Goal: Task Accomplishment & Management: Use online tool/utility

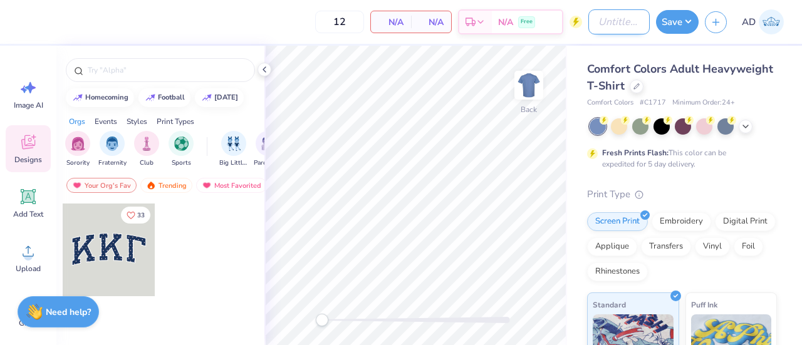
click at [602, 21] on input "Design Title" at bounding box center [618, 21] width 61 height 25
type input "Rhythm Method red Crew 1"
click at [640, 85] on icon at bounding box center [636, 85] width 6 height 6
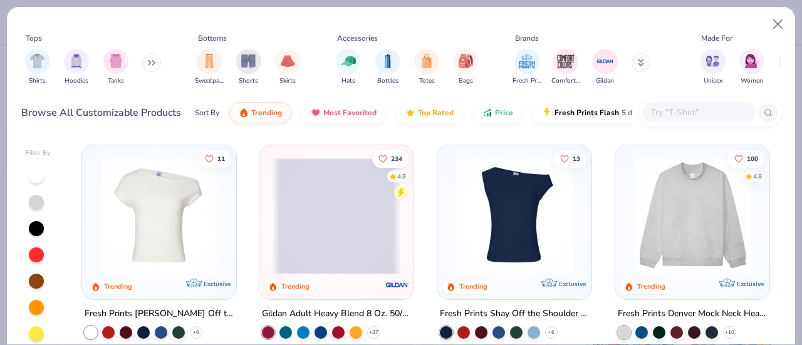
click at [155, 61] on icon at bounding box center [154, 63] width 2 height 4
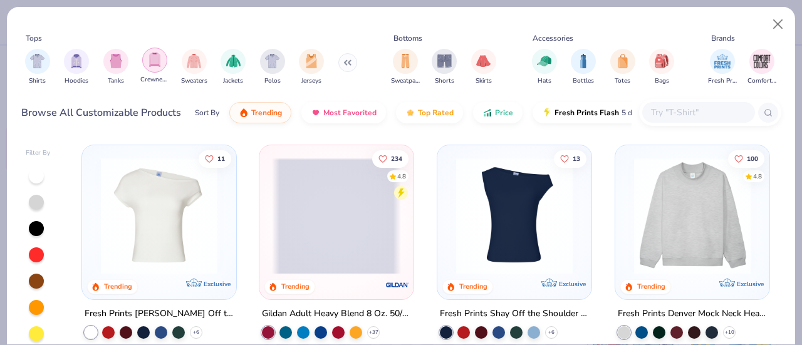
click at [159, 65] on img "filter for Crewnecks" at bounding box center [155, 60] width 14 height 14
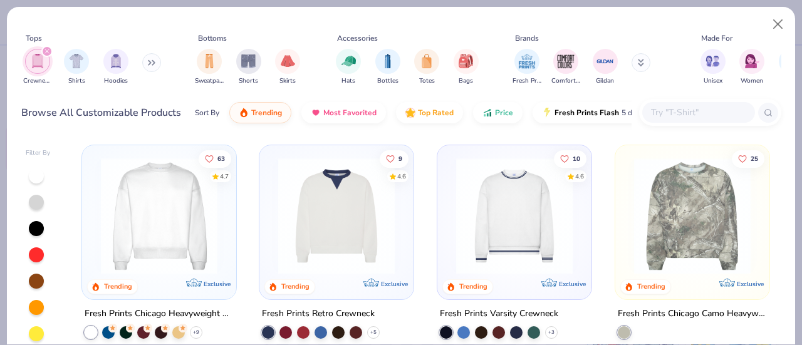
click at [133, 234] on img at bounding box center [159, 216] width 129 height 117
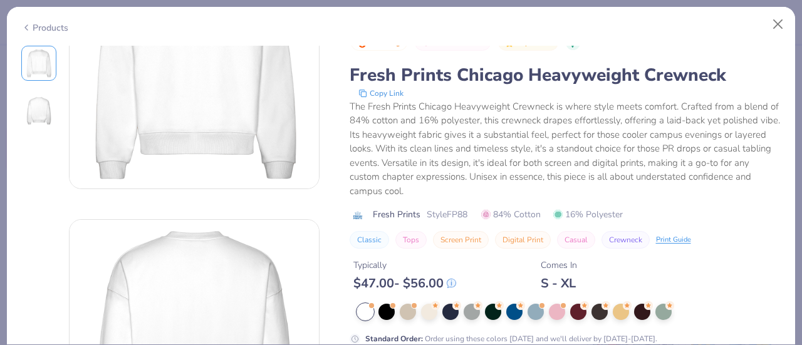
scroll to position [110, 0]
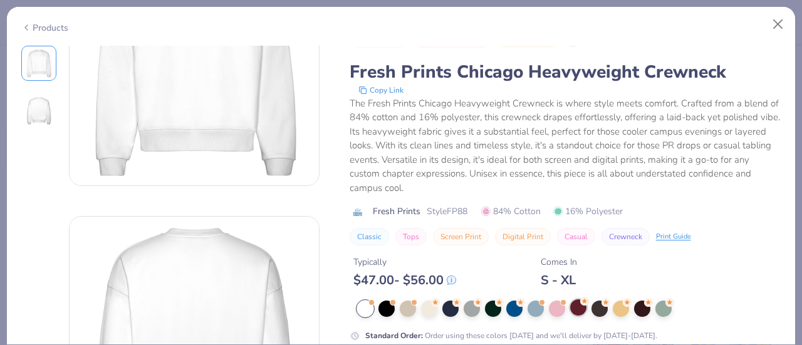
click at [578, 302] on div at bounding box center [578, 308] width 16 height 16
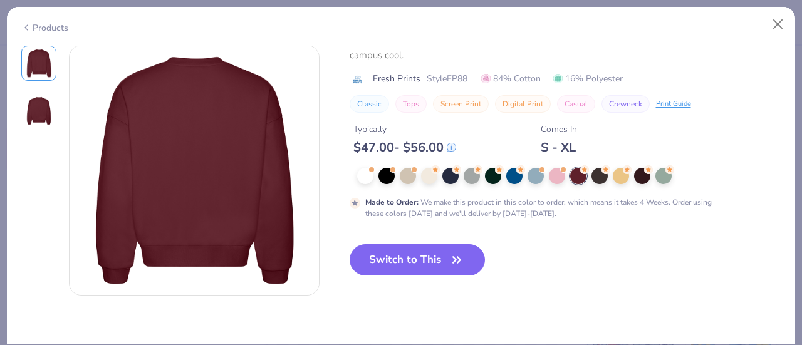
scroll to position [424, 0]
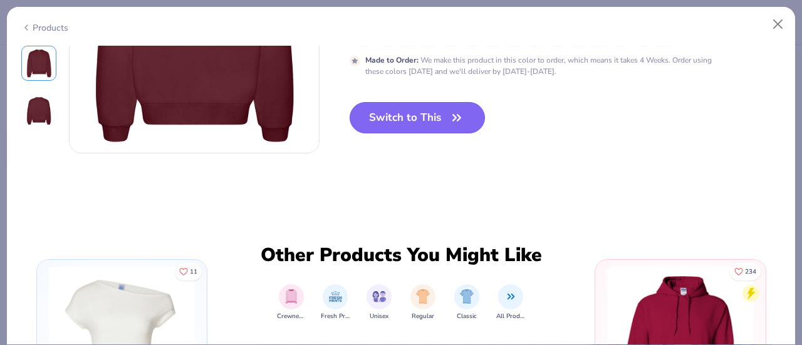
click at [440, 117] on button "Switch to This" at bounding box center [418, 117] width 136 height 31
type input "50"
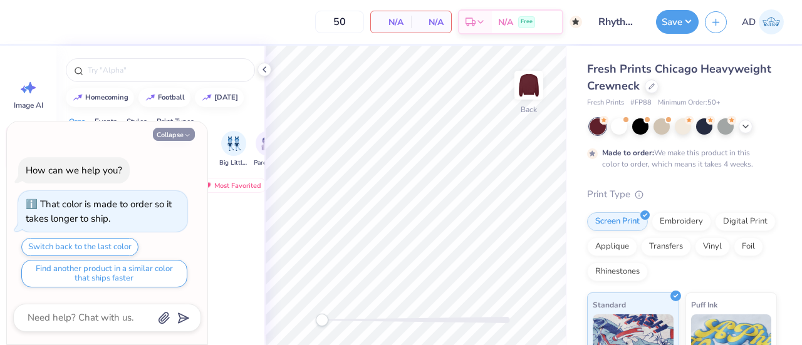
click at [179, 136] on button "Collapse" at bounding box center [174, 134] width 42 height 13
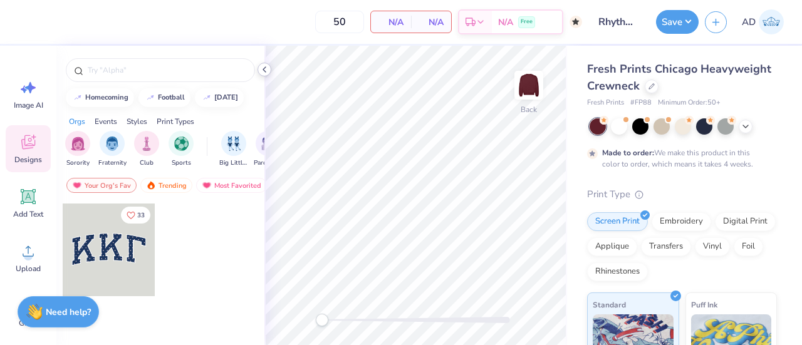
click at [264, 71] on polyline at bounding box center [264, 69] width 3 height 5
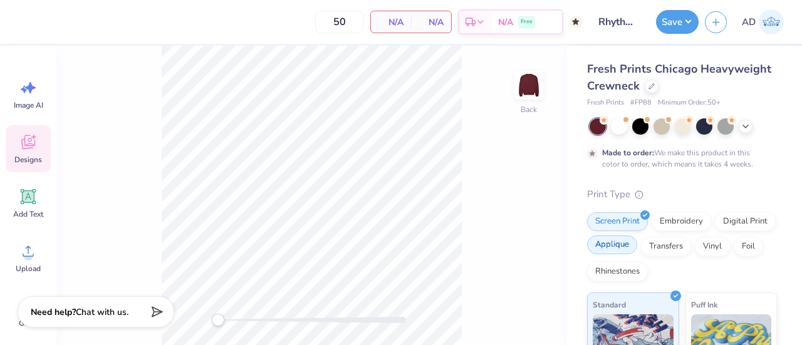
click at [637, 250] on div "Applique" at bounding box center [612, 245] width 50 height 19
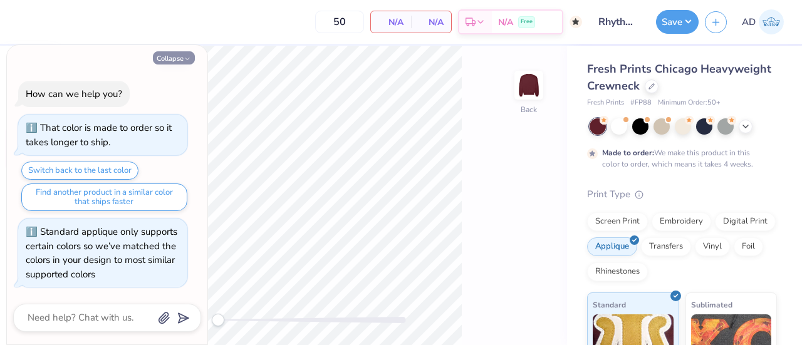
click at [182, 56] on button "Collapse" at bounding box center [174, 57] width 42 height 13
type textarea "x"
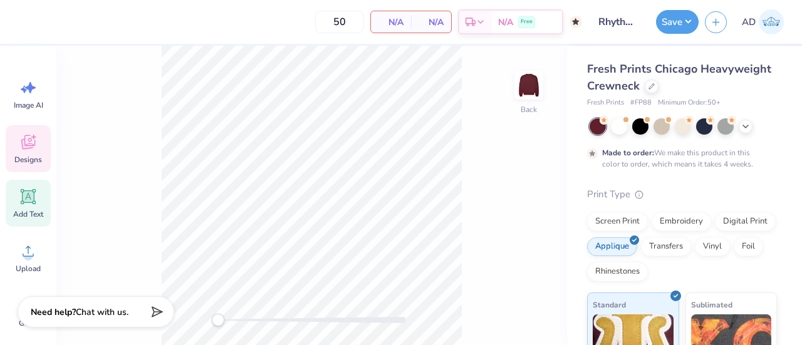
click at [30, 207] on div "Add Text" at bounding box center [28, 203] width 45 height 47
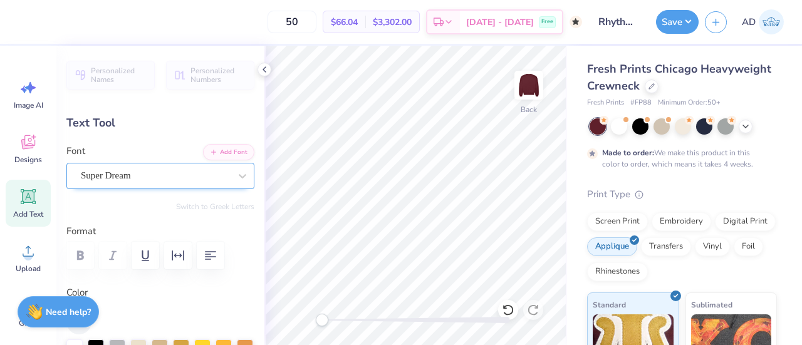
click at [217, 172] on div "Super Dream" at bounding box center [156, 175] width 152 height 19
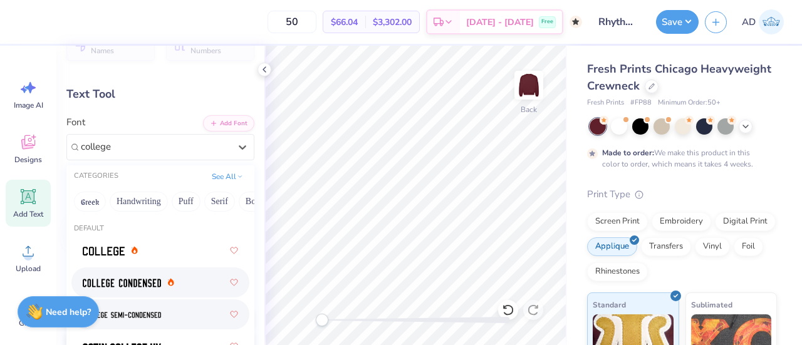
scroll to position [29, 0]
click at [128, 281] on img at bounding box center [122, 282] width 78 height 9
type input "college"
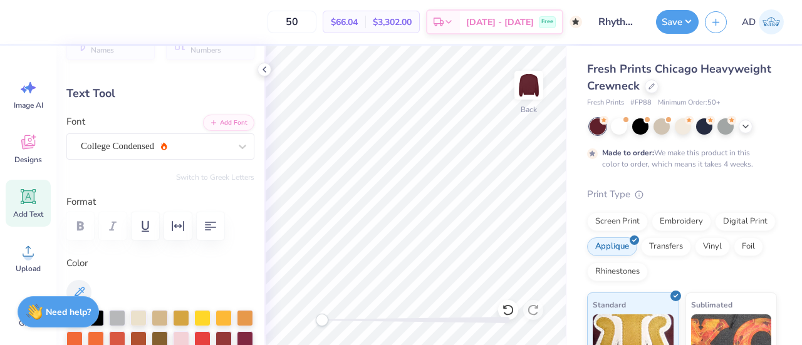
scroll to position [10, 1]
type textarea "RM"
type input "2.52"
type input "1.68"
type input "9.66"
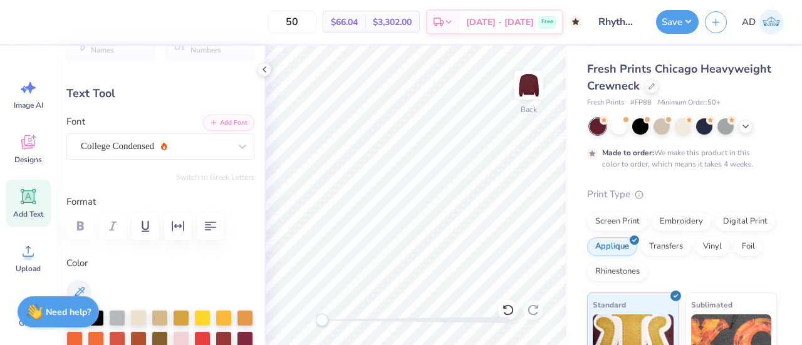
type input "6.89"
type input "4.60"
type input "3.95"
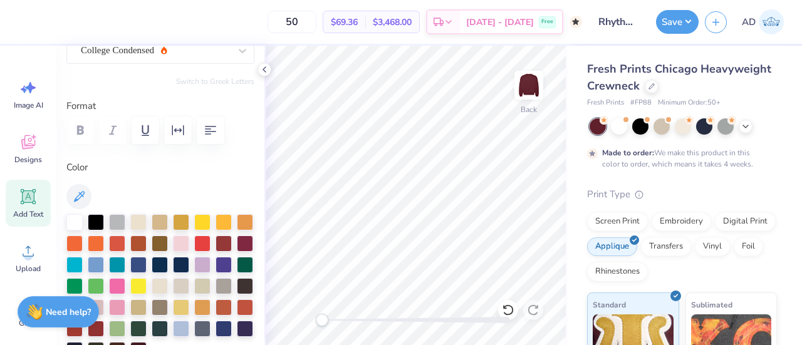
scroll to position [138, 0]
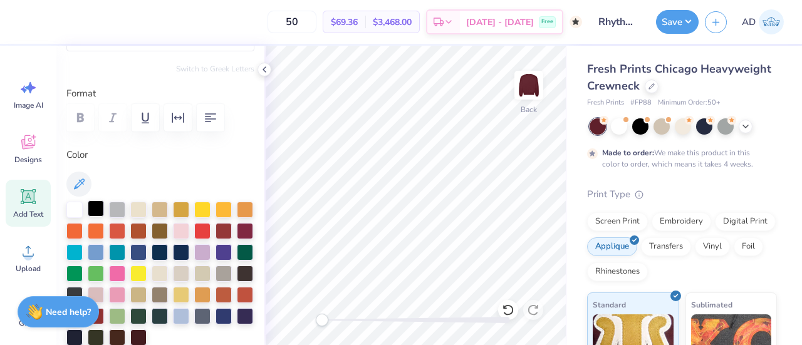
click at [95, 207] on div at bounding box center [96, 209] width 16 height 16
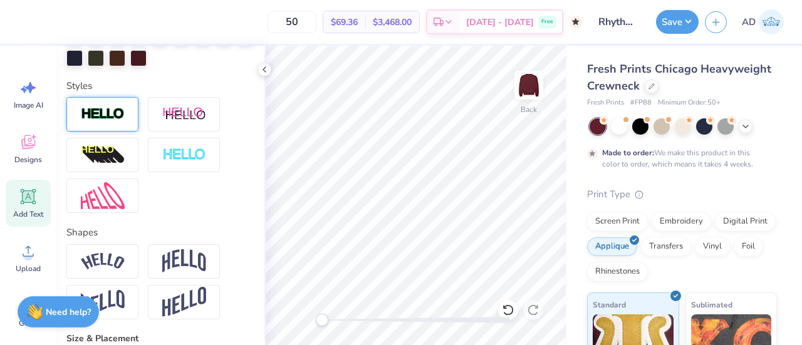
scroll to position [417, 0]
click at [109, 122] on img at bounding box center [103, 115] width 44 height 14
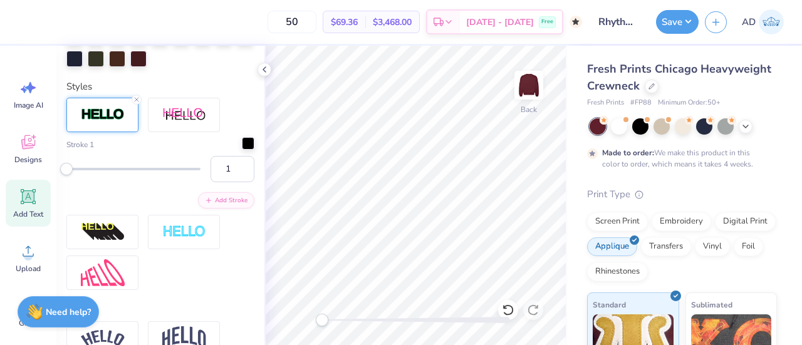
click at [242, 150] on div at bounding box center [248, 143] width 13 height 13
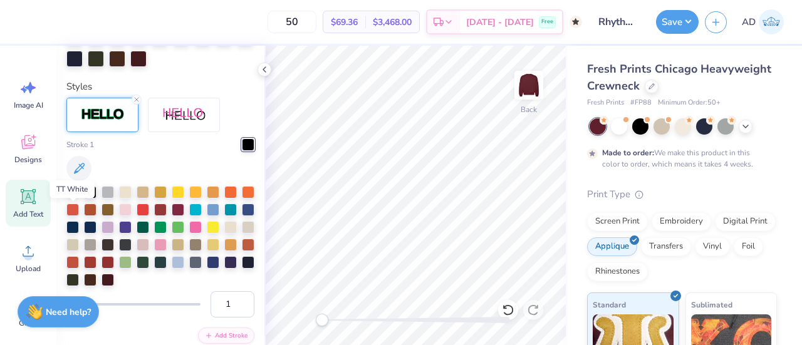
click at [74, 197] on div at bounding box center [72, 191] width 13 height 13
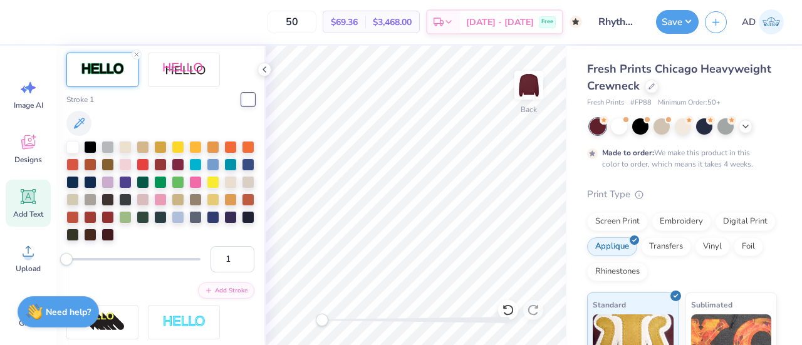
scroll to position [513, 0]
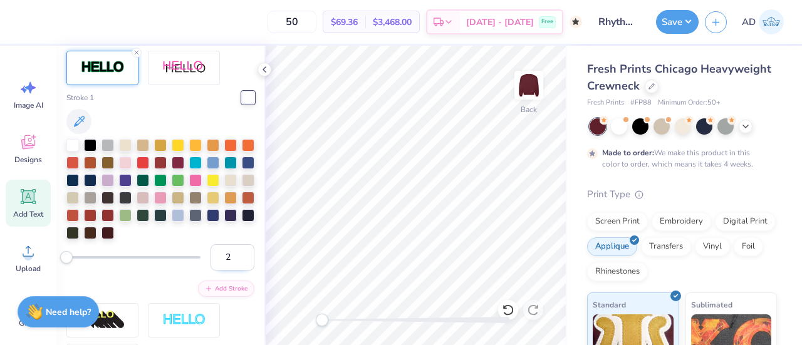
click at [233, 271] on input "2" at bounding box center [233, 257] width 44 height 26
type input "3"
click at [232, 270] on input "3" at bounding box center [233, 257] width 44 height 26
click at [227, 271] on input "3" at bounding box center [233, 257] width 44 height 26
type input "2"
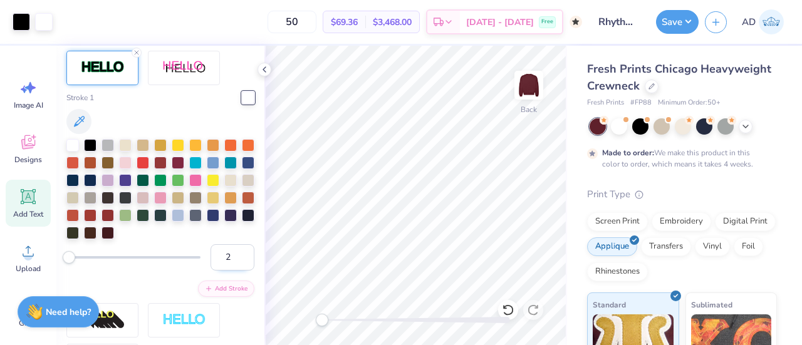
click at [232, 271] on input "2" at bounding box center [233, 257] width 44 height 26
click at [745, 125] on icon at bounding box center [746, 125] width 10 height 10
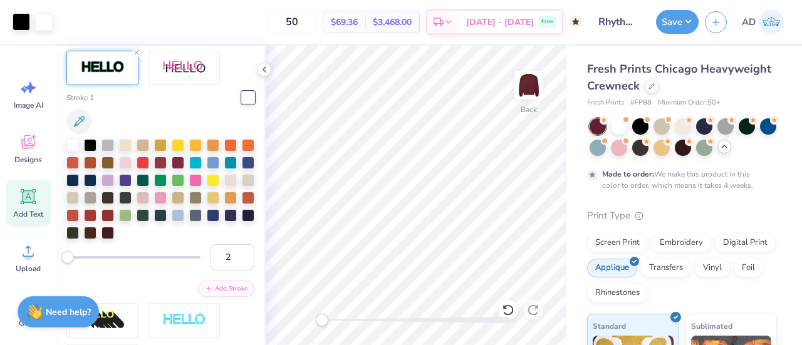
click at [727, 145] on polyline at bounding box center [724, 146] width 5 height 3
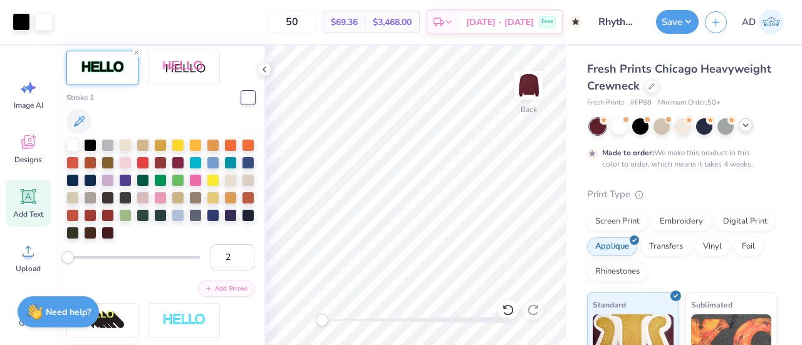
click at [30, 201] on icon at bounding box center [29, 197] width 12 height 12
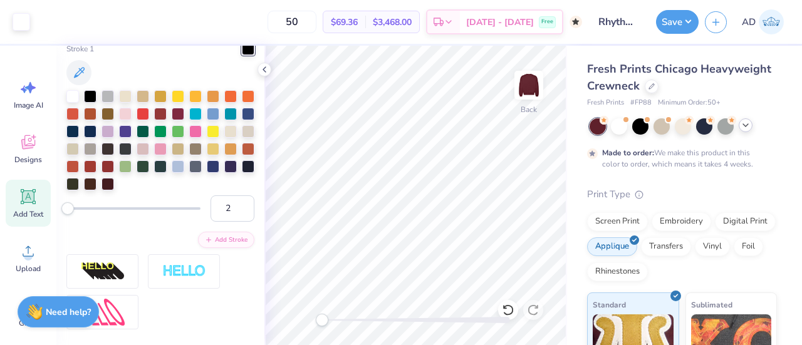
type input "5.95"
type input "1.72"
type input "9.64"
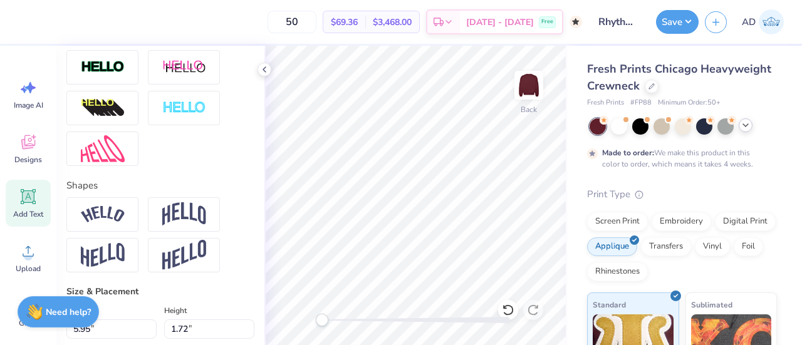
scroll to position [0, 0]
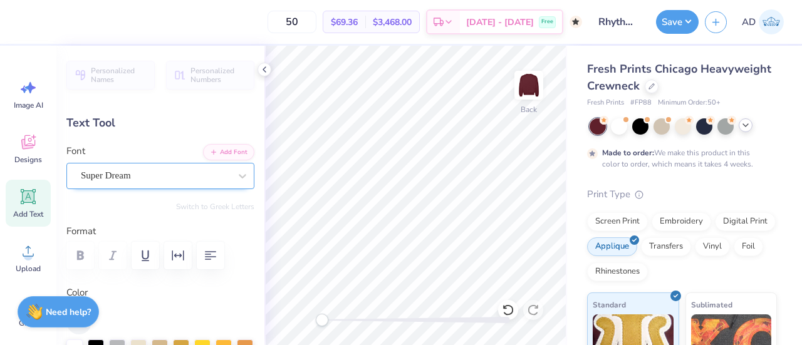
click at [138, 174] on div "Super Dream" at bounding box center [156, 175] width 152 height 19
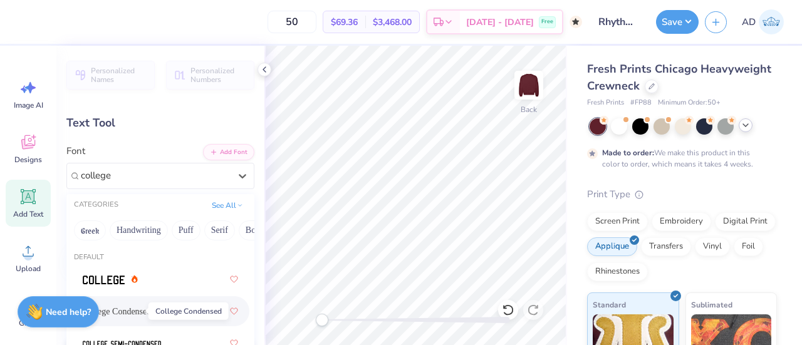
click at [123, 308] on span "College Condensed" at bounding box center [117, 311] width 68 height 13
type input "college"
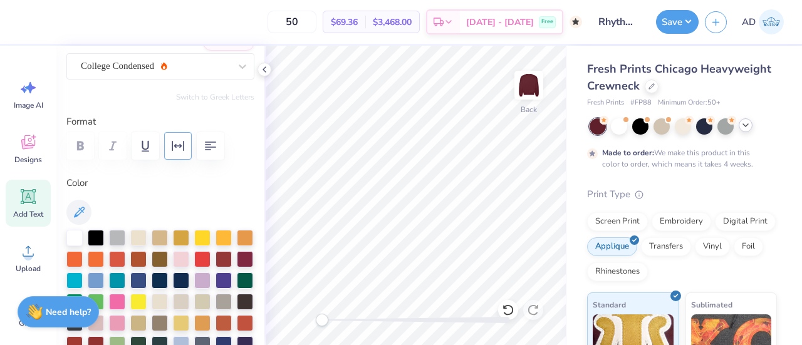
scroll to position [110, 0]
type textarea "EST. 1993"
click at [96, 232] on div at bounding box center [96, 236] width 16 height 16
type input "8.05"
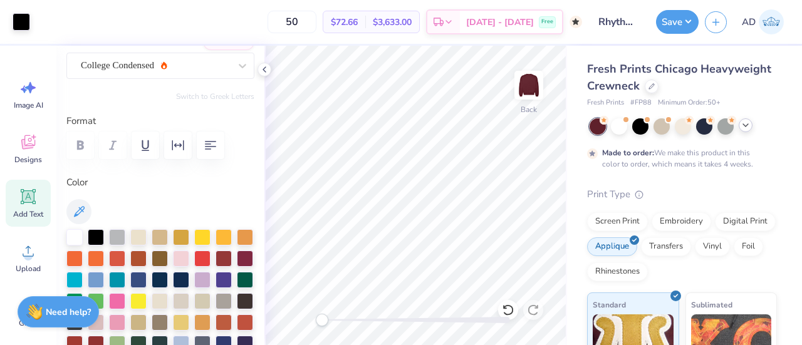
type input "1.68"
type input "9.66"
type input "4.94"
type input "1.03"
type input "9.98"
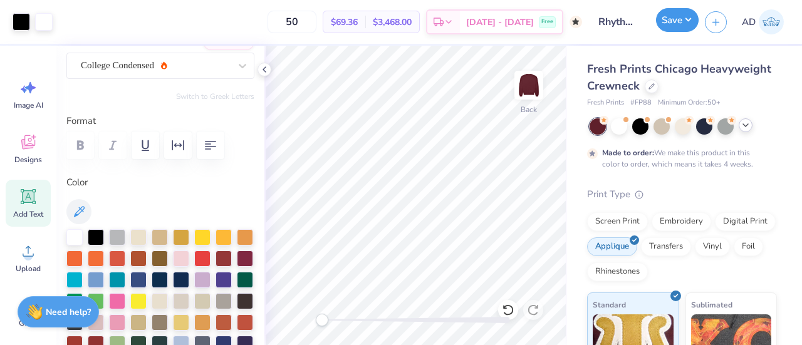
click at [673, 23] on button "Save" at bounding box center [677, 20] width 43 height 24
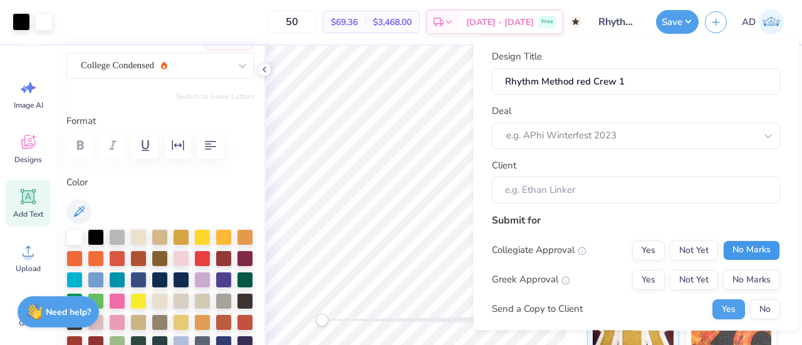
click at [728, 248] on button "No Marks" at bounding box center [751, 251] width 57 height 20
click at [733, 275] on button "No Marks" at bounding box center [751, 280] width 57 height 20
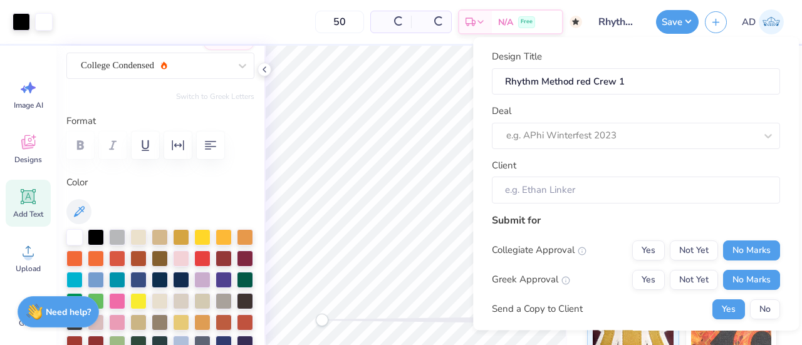
type input "$69.36"
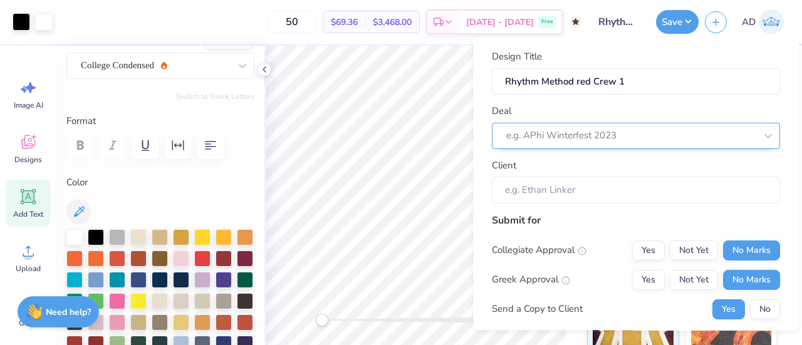
click at [610, 132] on div at bounding box center [630, 136] width 249 height 17
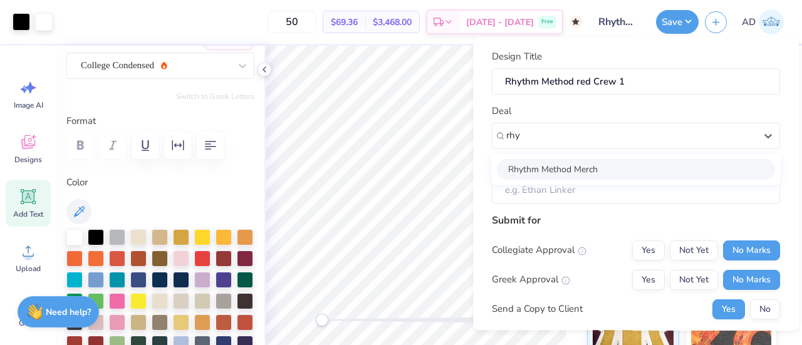
click at [565, 165] on div "Rhythm Method Merch" at bounding box center [636, 169] width 278 height 21
type input "rhy"
type input "Katrina Huynh"
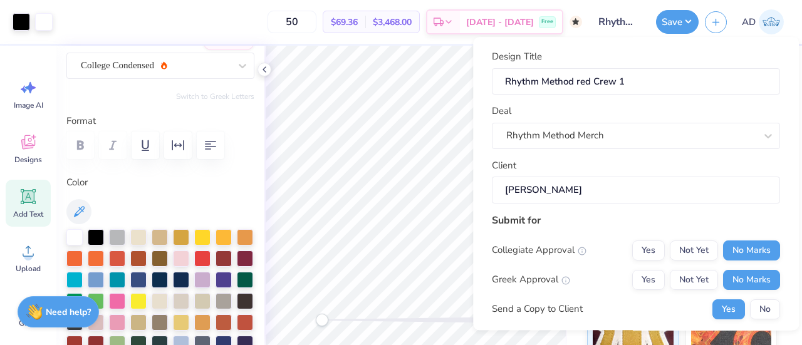
scroll to position [183, 0]
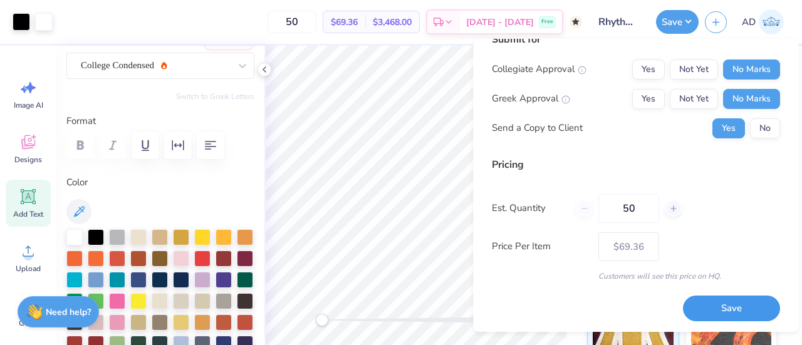
click at [706, 304] on button "Save" at bounding box center [731, 309] width 97 height 26
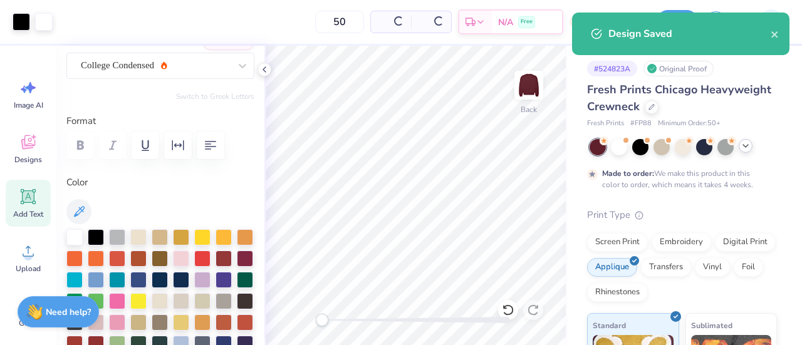
scroll to position [20, 0]
type input "$69.36"
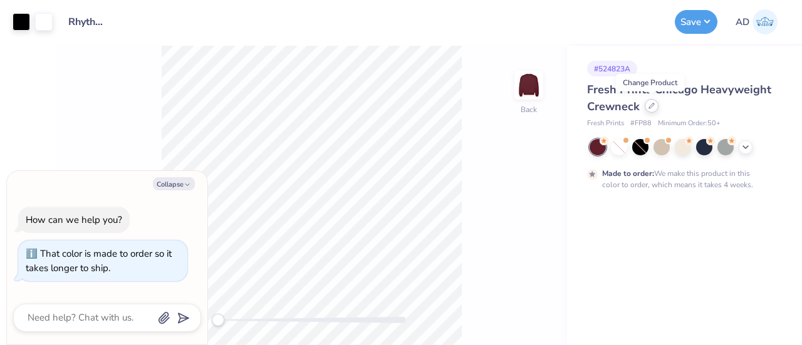
click at [649, 107] on icon at bounding box center [652, 106] width 6 height 6
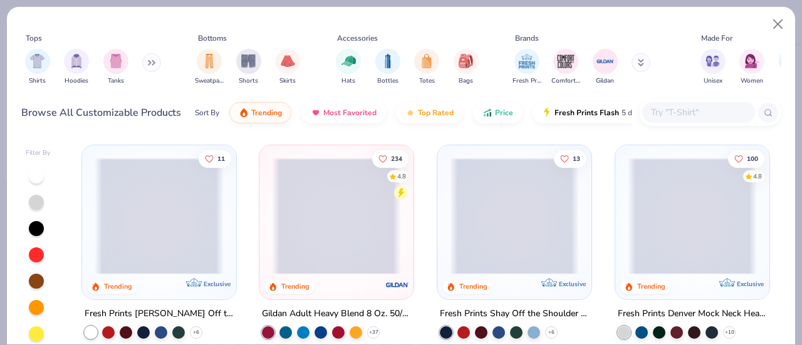
click at [148, 62] on button at bounding box center [151, 62] width 19 height 19
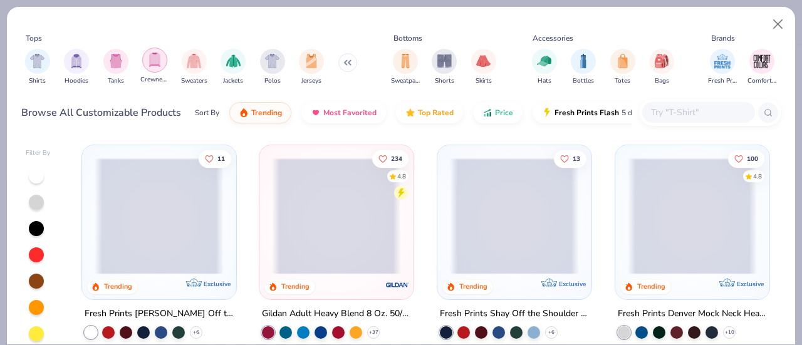
click at [152, 61] on img "filter for Crewnecks" at bounding box center [155, 60] width 14 height 14
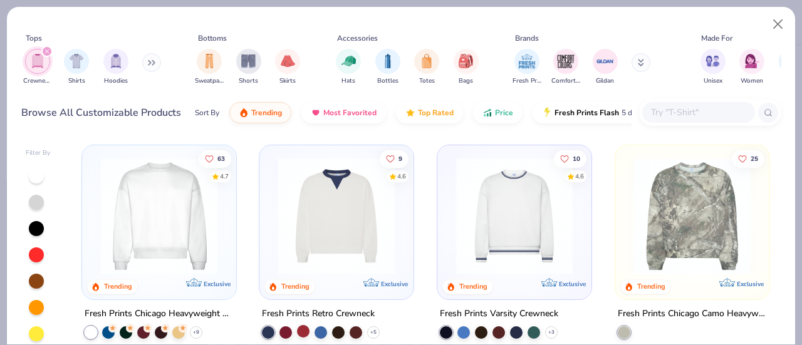
click at [298, 326] on div at bounding box center [303, 331] width 13 height 13
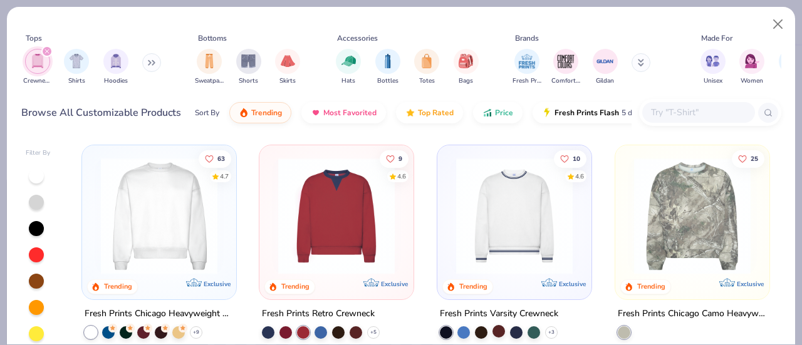
click at [494, 328] on div at bounding box center [498, 331] width 13 height 13
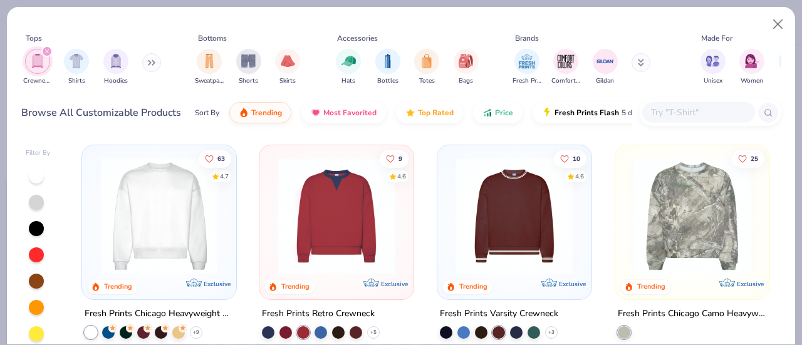
click at [555, 330] on div "Fresh Prints Varsity Crewneck + 3" at bounding box center [514, 322] width 155 height 33
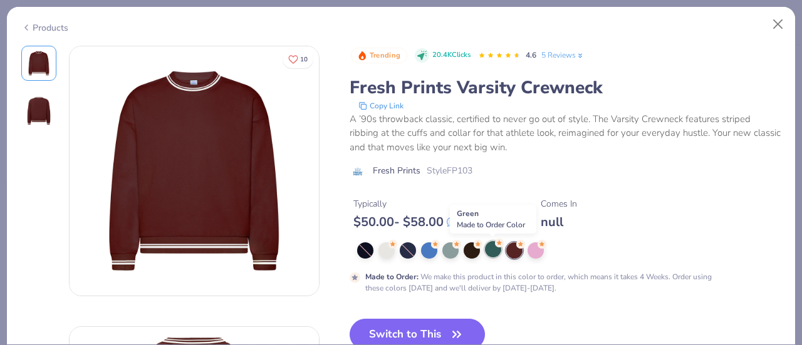
scroll to position [65, 0]
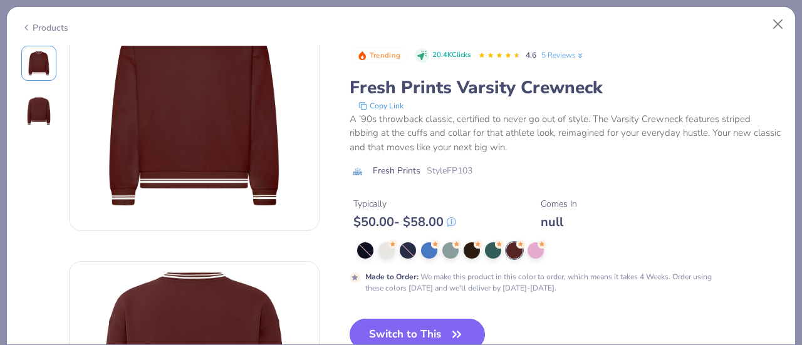
click at [432, 327] on button "Switch to This" at bounding box center [418, 334] width 136 height 31
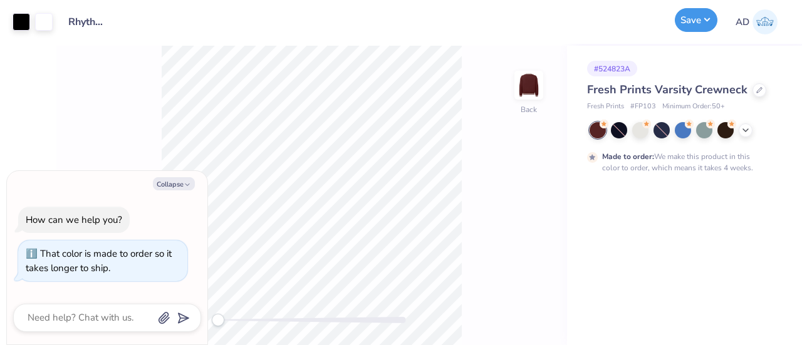
click at [694, 22] on button "Save" at bounding box center [696, 20] width 43 height 24
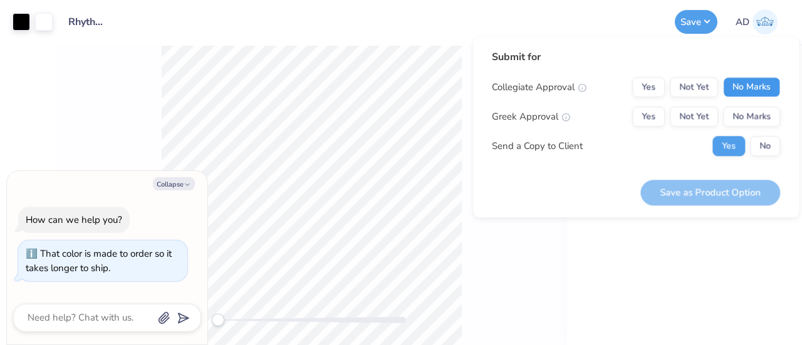
click at [748, 89] on button "No Marks" at bounding box center [751, 87] width 57 height 20
click at [754, 123] on button "No Marks" at bounding box center [751, 117] width 57 height 20
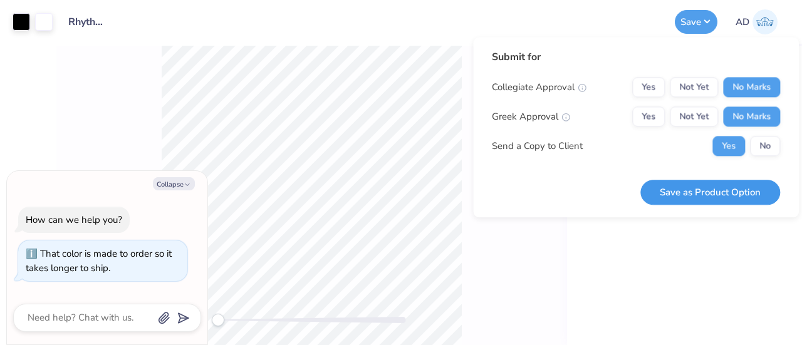
click at [721, 192] on button "Save as Product Option" at bounding box center [710, 193] width 140 height 26
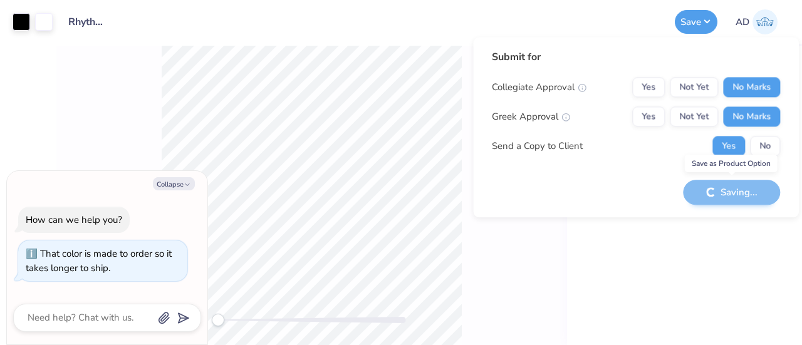
type textarea "x"
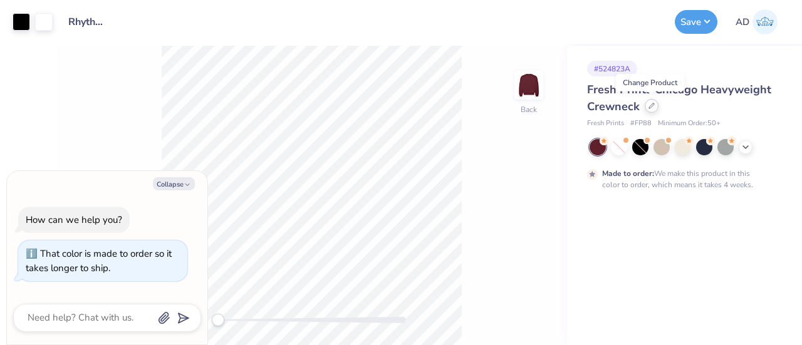
click at [650, 107] on icon at bounding box center [651, 105] width 5 height 5
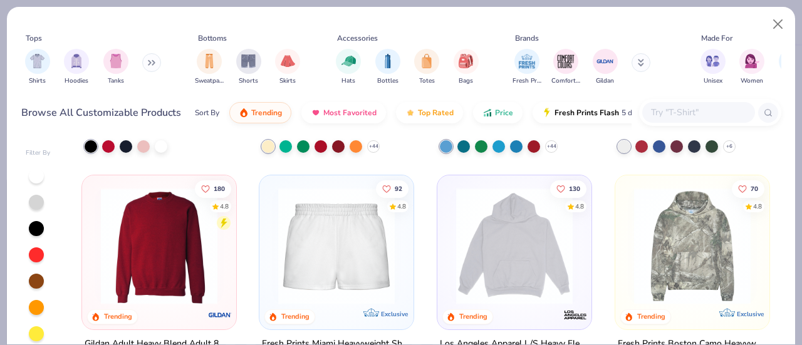
scroll to position [892, 0]
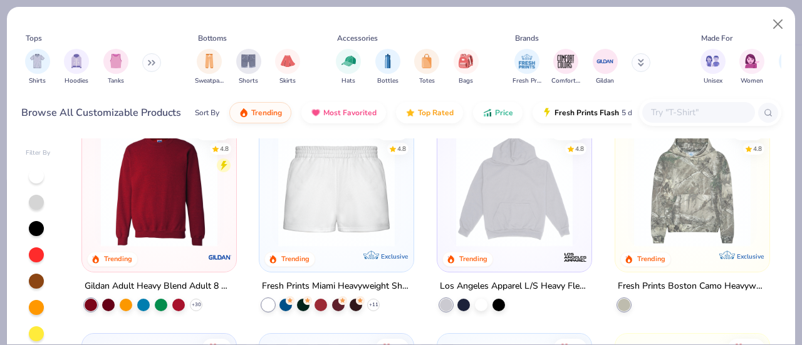
click at [161, 227] on img at bounding box center [159, 188] width 129 height 117
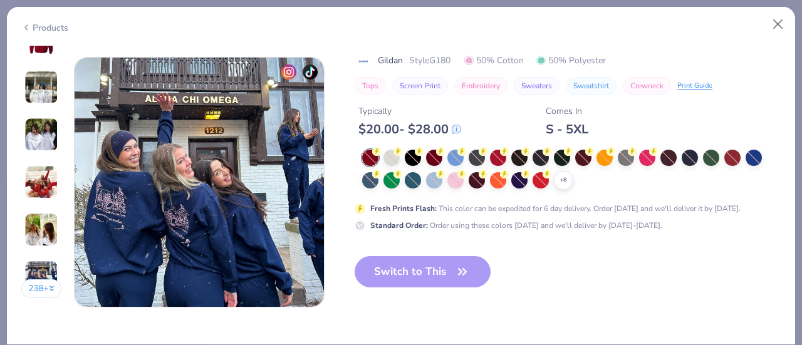
scroll to position [1657, 0]
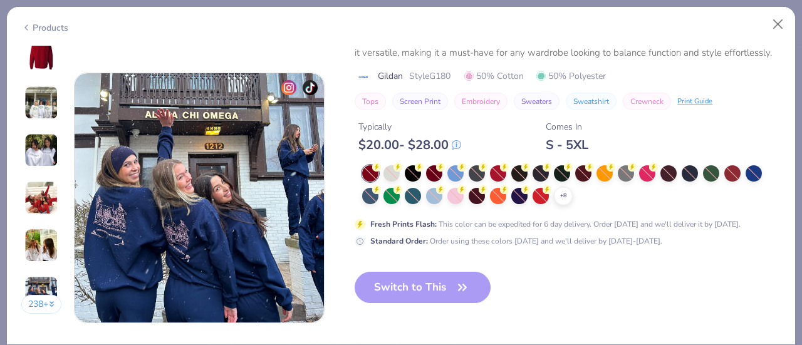
click at [391, 289] on div "Switch to This" at bounding box center [423, 297] width 136 height 51
click at [776, 29] on button "Close" at bounding box center [778, 25] width 24 height 24
type textarea "x"
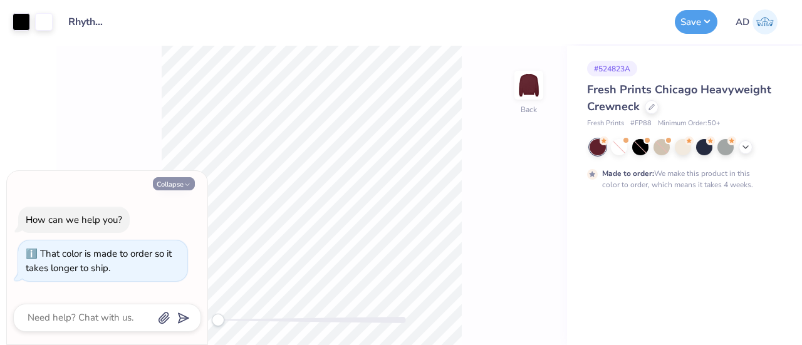
click at [186, 182] on icon "button" at bounding box center [188, 185] width 8 height 8
type textarea "x"
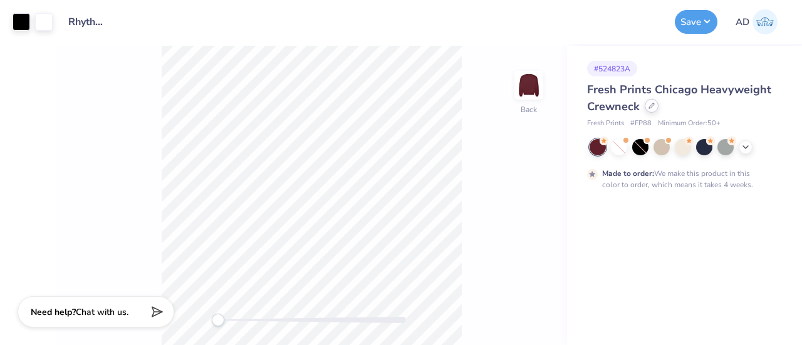
click at [645, 109] on div at bounding box center [652, 106] width 14 height 14
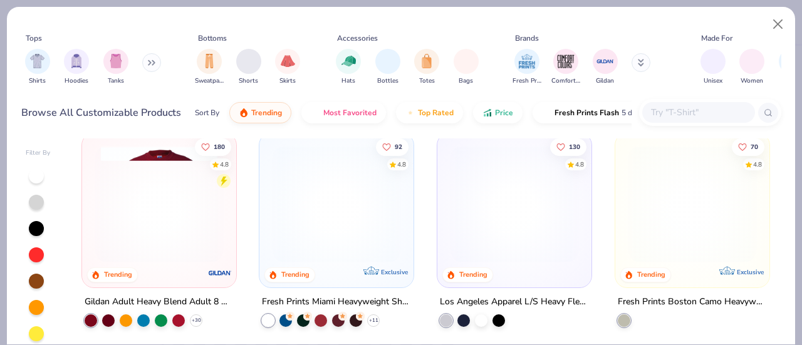
scroll to position [879, 0]
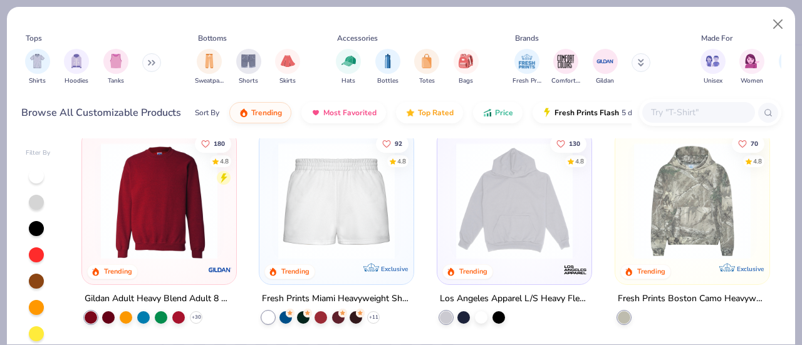
click at [183, 222] on img at bounding box center [159, 201] width 129 height 117
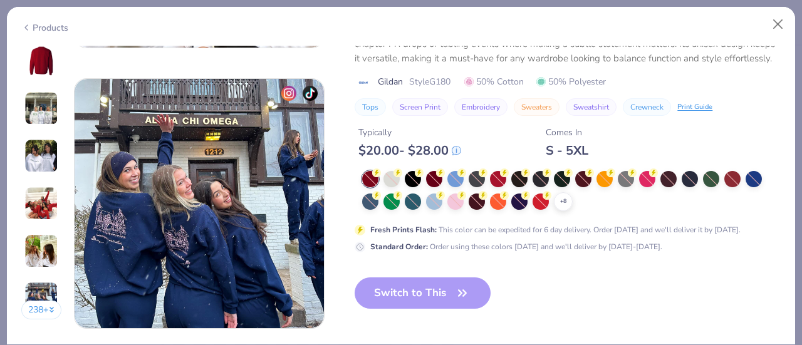
scroll to position [1652, 0]
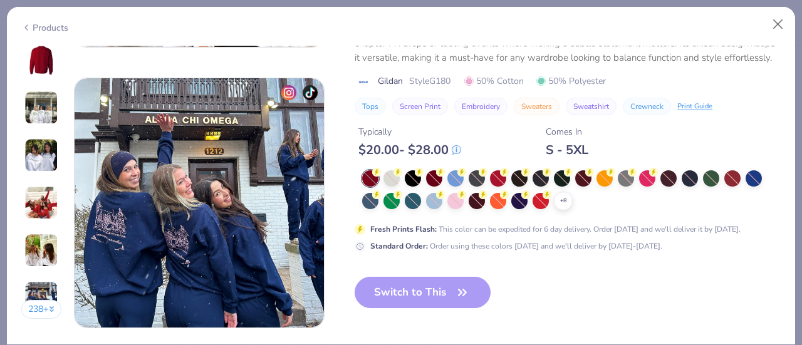
click at [368, 176] on div at bounding box center [370, 178] width 16 height 16
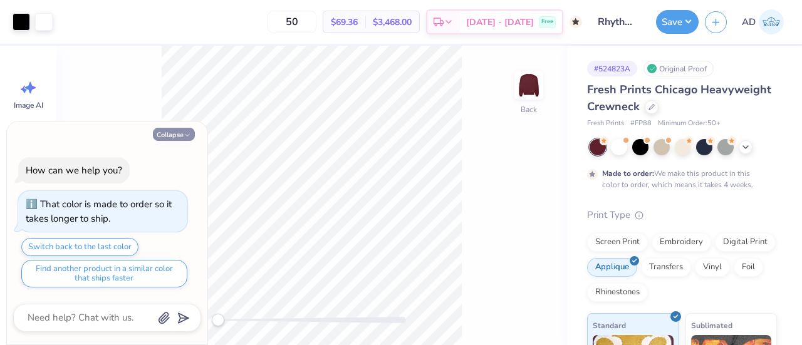
click at [182, 136] on button "Collapse" at bounding box center [174, 134] width 42 height 13
type textarea "x"
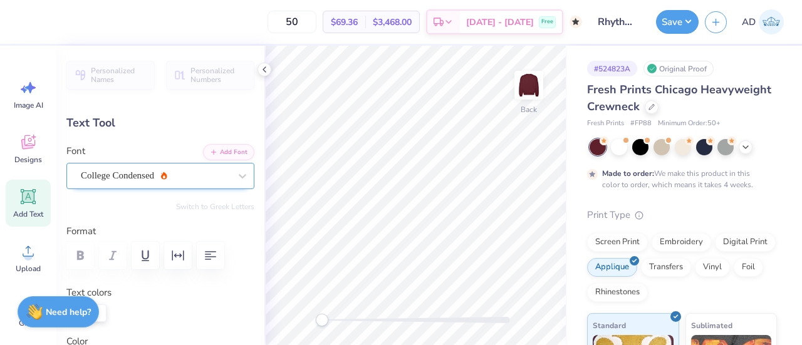
click at [148, 176] on div "College Condensed" at bounding box center [156, 175] width 152 height 19
type input "athle"
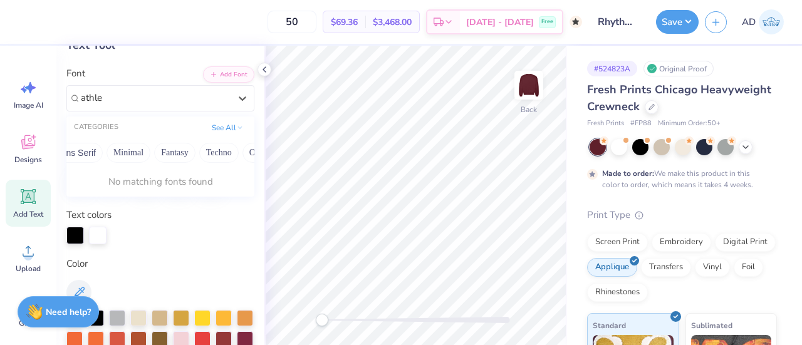
scroll to position [0, 353]
click at [229, 147] on button "Others" at bounding box center [228, 153] width 37 height 20
click at [218, 127] on button "See All" at bounding box center [227, 126] width 39 height 13
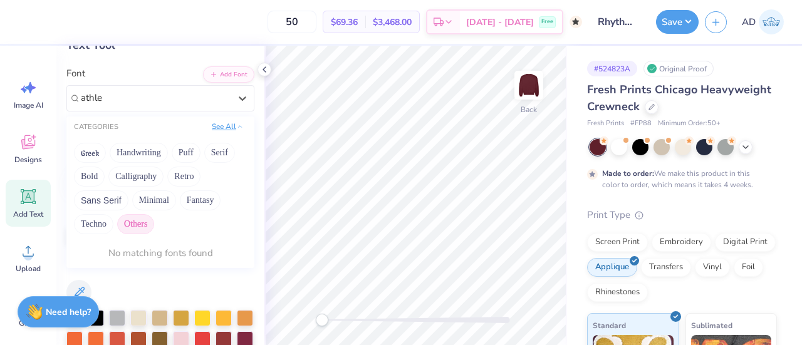
scroll to position [0, 0]
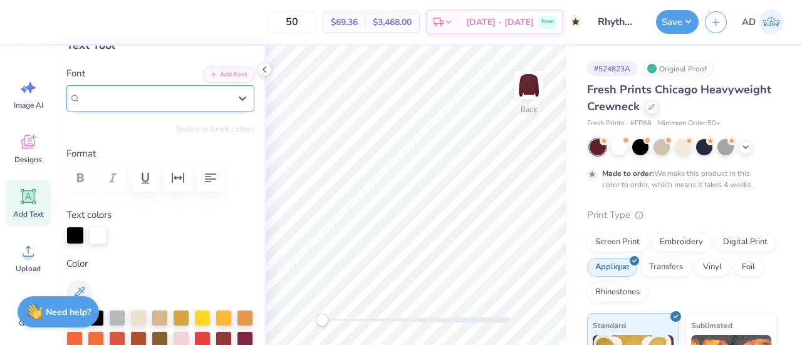
click at [133, 93] on div "College Condensed" at bounding box center [156, 97] width 152 height 19
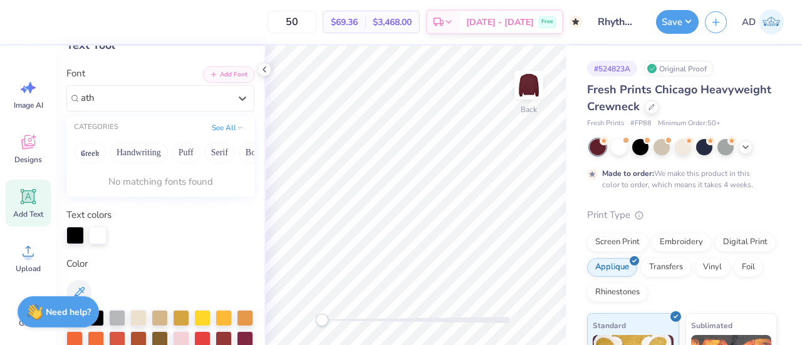
type input "ath"
click at [182, 145] on button "Puff" at bounding box center [186, 153] width 29 height 20
click at [216, 149] on button "Serif" at bounding box center [219, 153] width 31 height 20
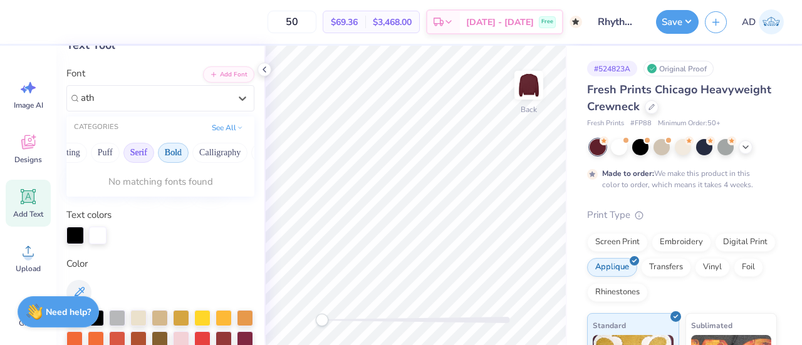
click at [166, 152] on button "Bold" at bounding box center [173, 153] width 31 height 20
click at [193, 152] on button "Calligraphy" at bounding box center [219, 153] width 55 height 20
click at [142, 152] on button "Retro" at bounding box center [149, 153] width 33 height 20
click at [187, 149] on button "Sans Serif" at bounding box center [197, 153] width 55 height 20
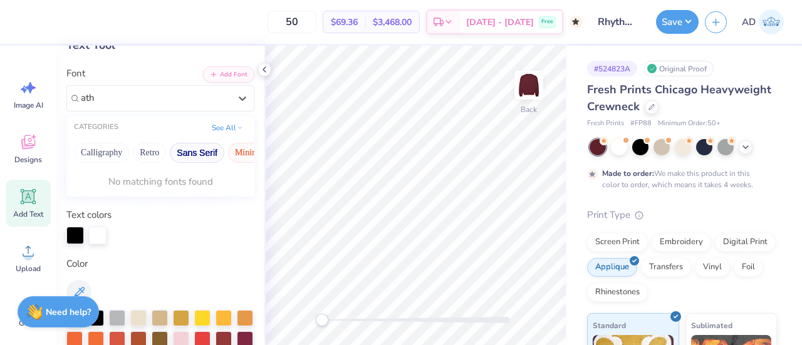
click at [228, 154] on button "Minimal" at bounding box center [250, 153] width 44 height 20
click at [155, 155] on button "Fantasy" at bounding box center [170, 153] width 41 height 20
click at [203, 151] on button "Techno" at bounding box center [214, 153] width 39 height 20
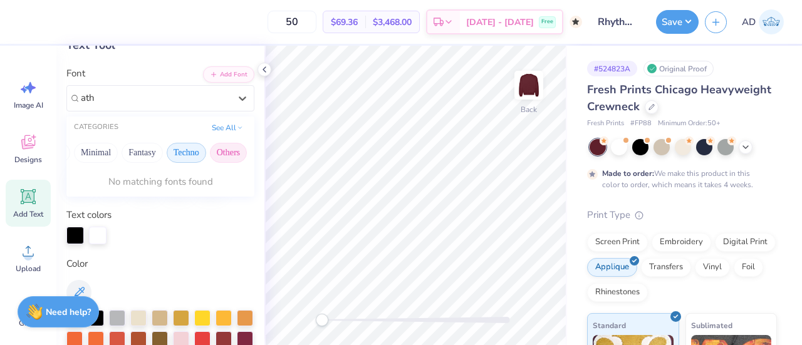
click at [215, 151] on button "Others" at bounding box center [228, 153] width 37 height 20
click at [222, 117] on div "CATEGORIES See All" at bounding box center [160, 128] width 188 height 23
click at [219, 122] on button "See All" at bounding box center [227, 126] width 39 height 13
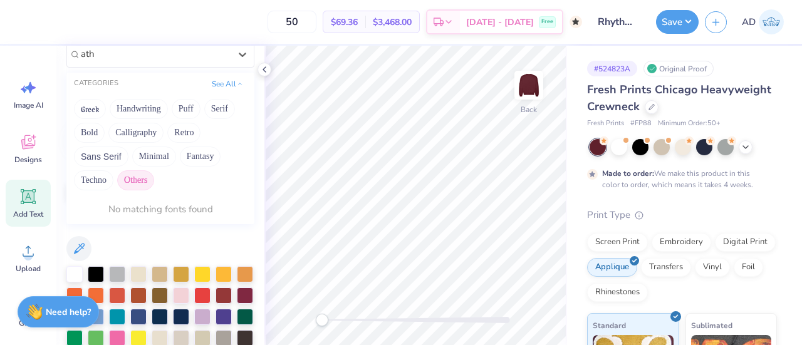
scroll to position [0, 0]
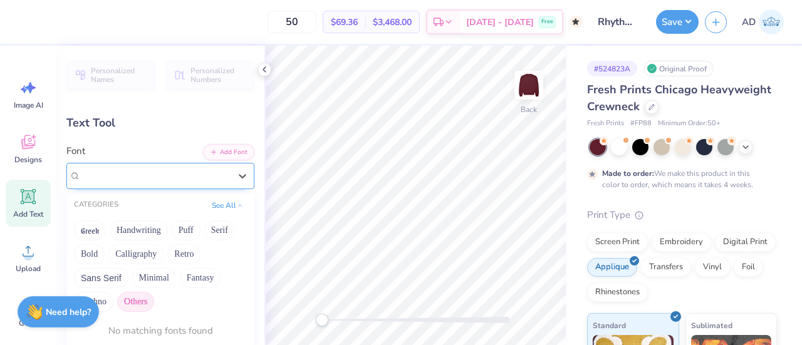
click at [119, 167] on div at bounding box center [155, 175] width 149 height 17
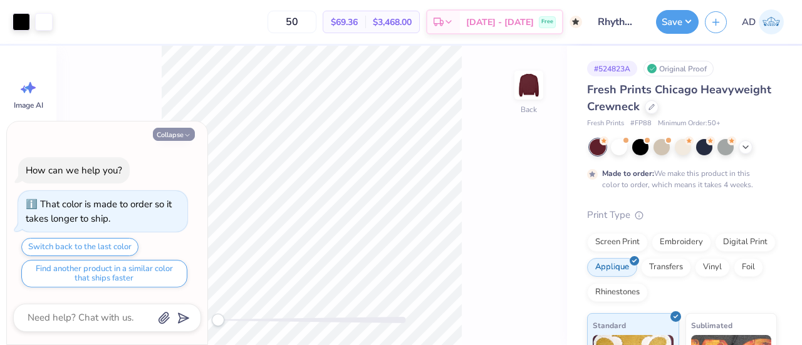
click at [190, 132] on button "Collapse" at bounding box center [174, 134] width 42 height 13
type textarea "x"
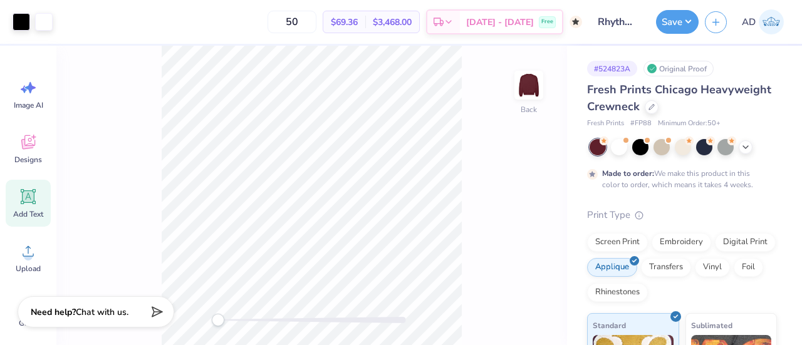
click at [24, 209] on div "Add Text" at bounding box center [28, 203] width 45 height 47
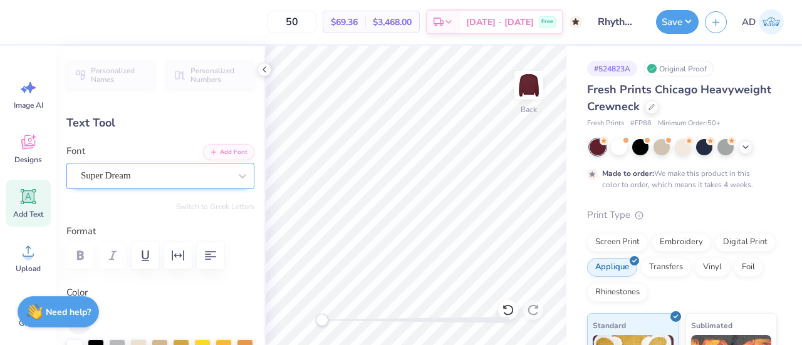
click at [183, 170] on div "Super Dream" at bounding box center [156, 175] width 152 height 19
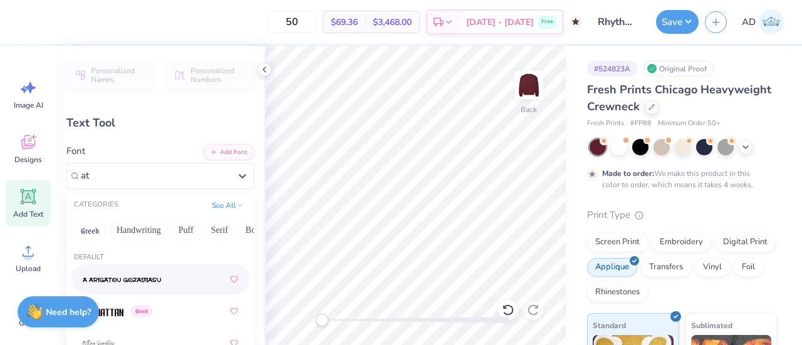
type input "a"
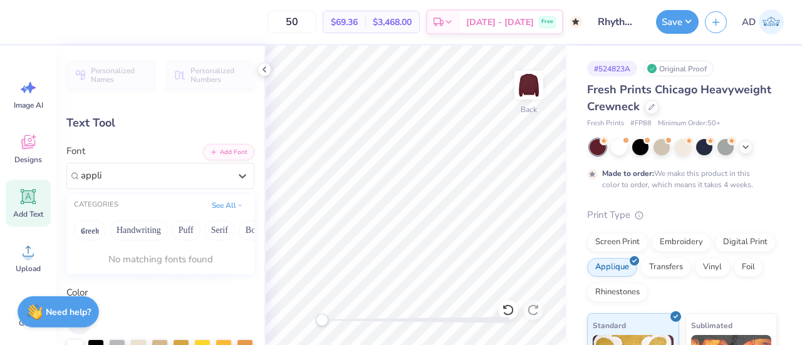
type input "appli"
type textarea "TXT"
type input "4.58"
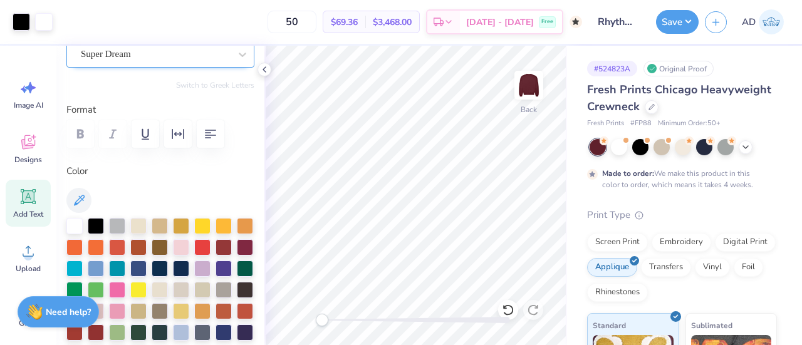
scroll to position [0, 0]
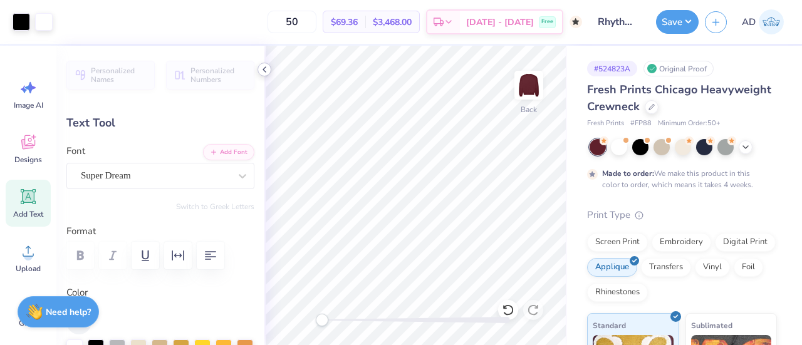
click at [264, 71] on icon at bounding box center [264, 70] width 10 height 10
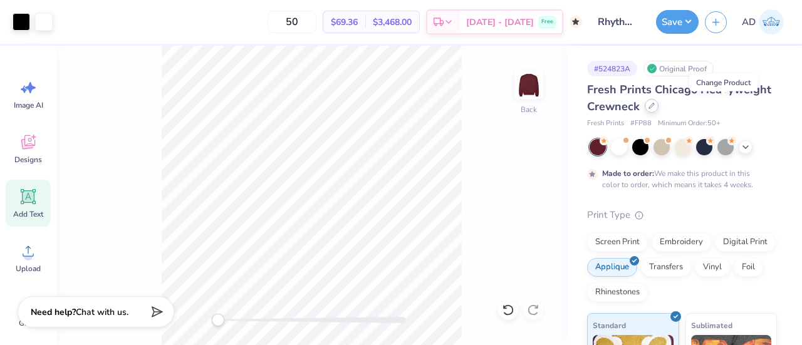
click at [659, 108] on div at bounding box center [652, 106] width 14 height 14
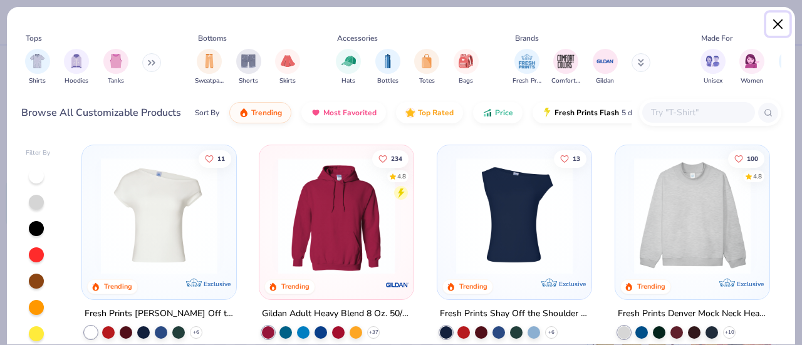
click at [781, 27] on button "Close" at bounding box center [778, 25] width 24 height 24
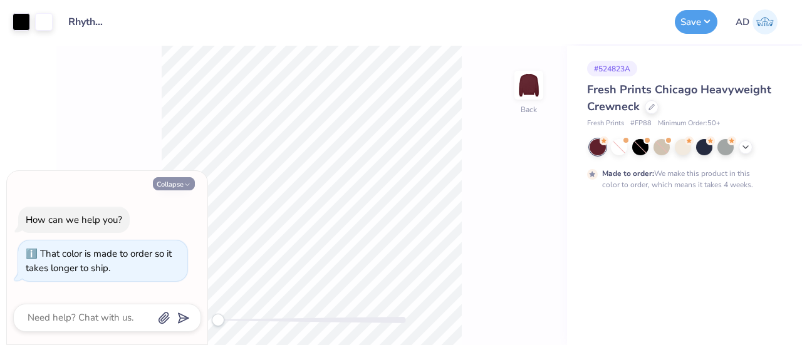
click at [180, 185] on button "Collapse" at bounding box center [174, 183] width 42 height 13
type textarea "x"
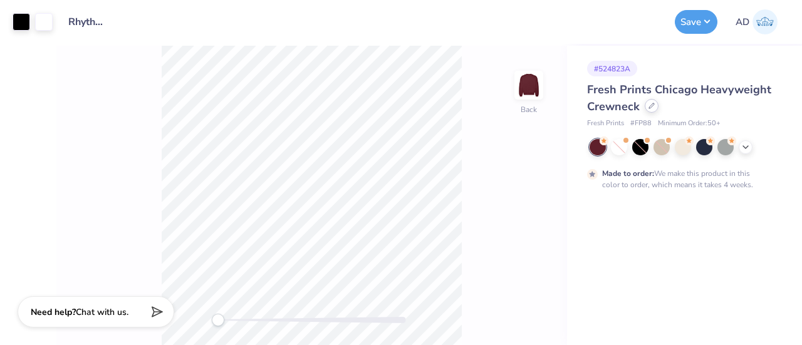
click at [649, 105] on icon at bounding box center [652, 106] width 6 height 6
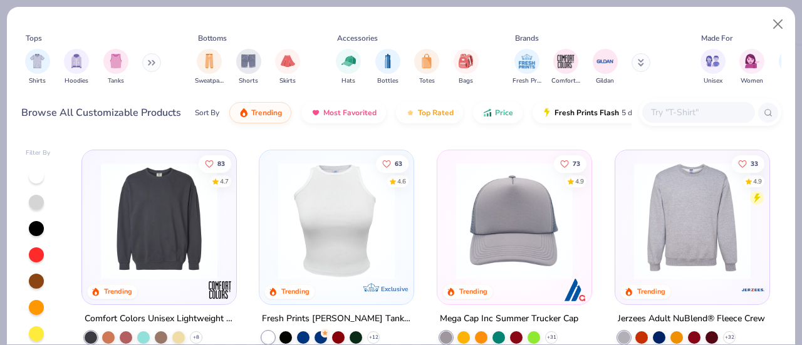
scroll to position [2369, 0]
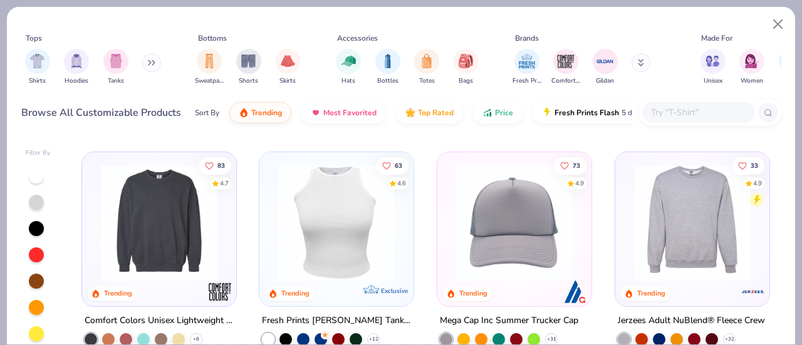
click at [162, 226] on img at bounding box center [159, 223] width 129 height 117
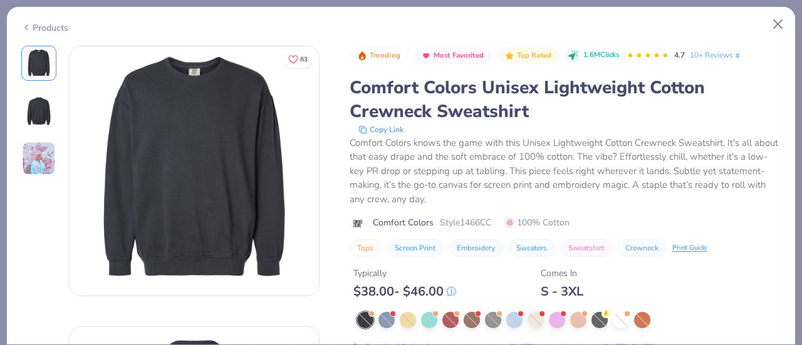
scroll to position [35, 0]
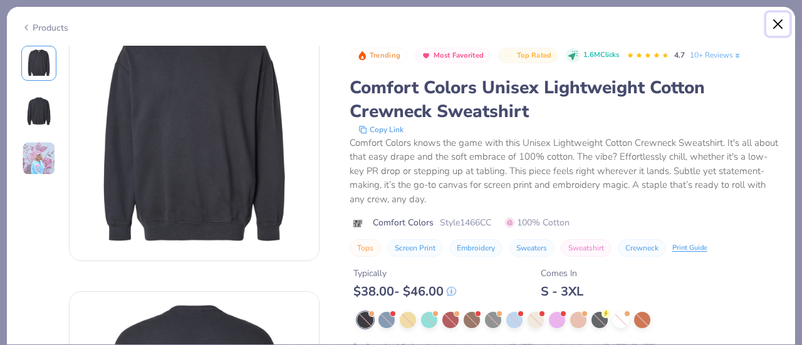
click at [771, 21] on button "Close" at bounding box center [778, 25] width 24 height 24
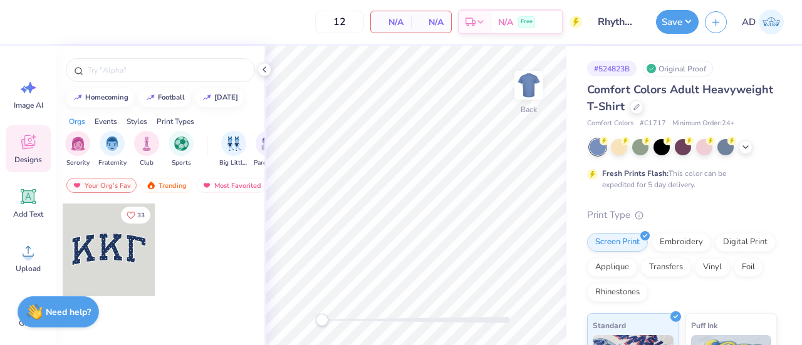
click at [623, 24] on input "Rhythm Method Dark Red Crew FP" at bounding box center [618, 21] width 61 height 25
click at [621, 23] on input "Rhythm Method Dark Red Crew FP" at bounding box center [618, 21] width 61 height 25
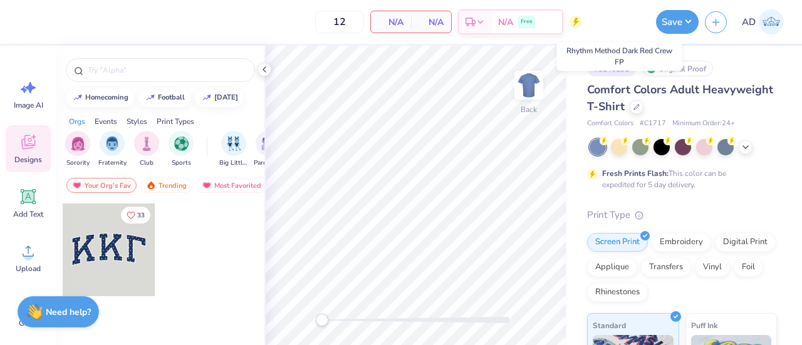
click at [620, 23] on input "Rhythm Method Dark Red Crew FP" at bounding box center [618, 21] width 61 height 25
drag, startPoint x: 627, startPoint y: 23, endPoint x: 604, endPoint y: 22, distance: 23.2
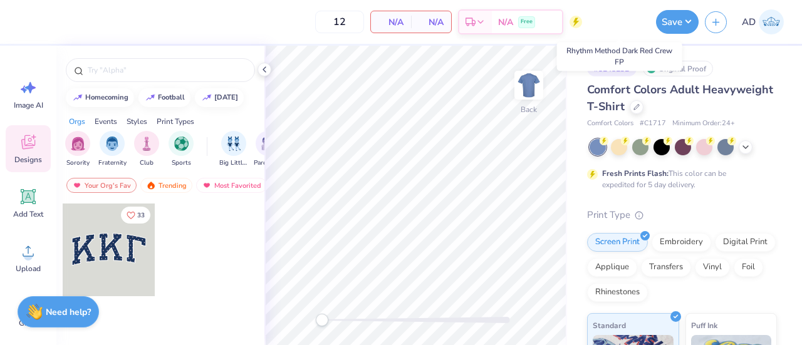
click at [604, 22] on input "Rhythm Method Dark Red Crew FP" at bounding box center [618, 21] width 61 height 25
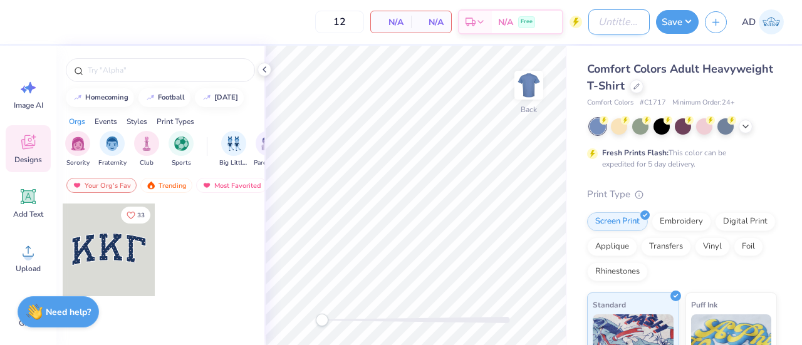
click at [610, 13] on input "Design Title" at bounding box center [618, 21] width 61 height 25
type input "Rhythm Method Light Red Crew"
click at [640, 85] on icon at bounding box center [636, 85] width 6 height 6
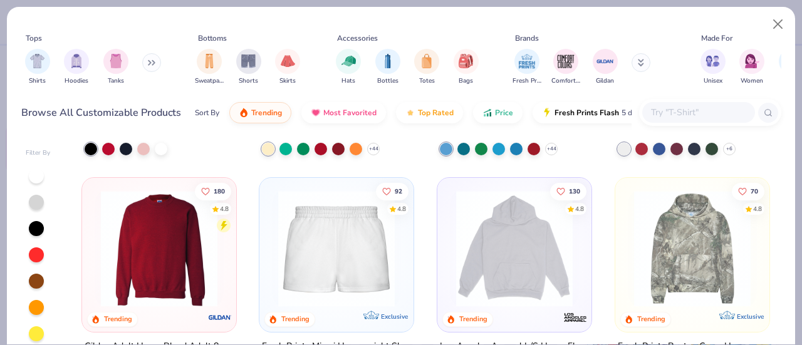
scroll to position [873, 0]
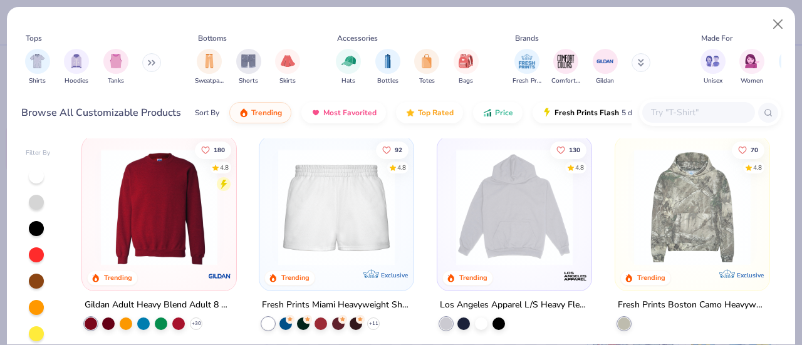
click at [143, 219] on img at bounding box center [159, 207] width 129 height 117
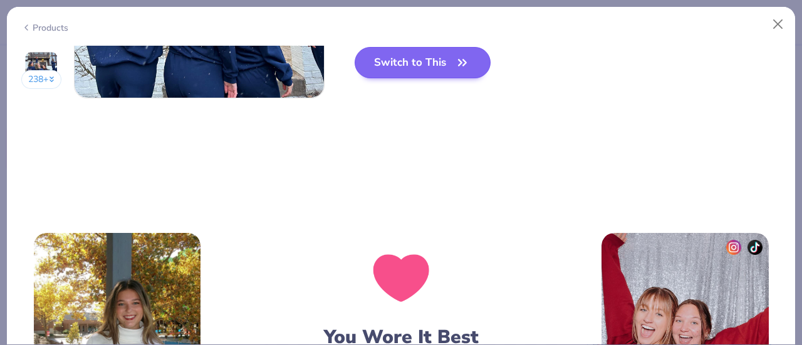
scroll to position [1882, 0]
click at [430, 63] on button "Switch to This" at bounding box center [423, 62] width 136 height 31
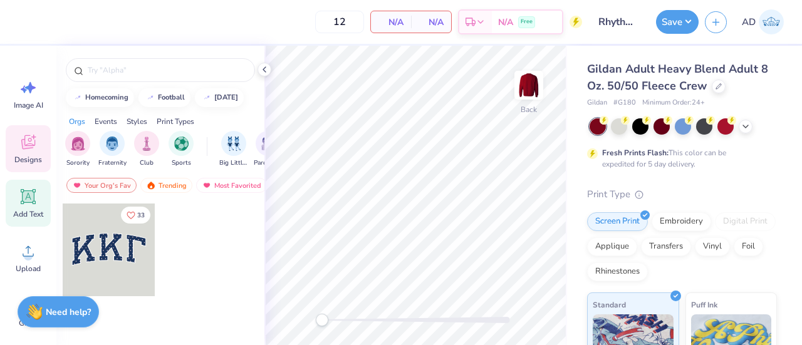
click at [29, 192] on icon at bounding box center [29, 197] width 12 height 12
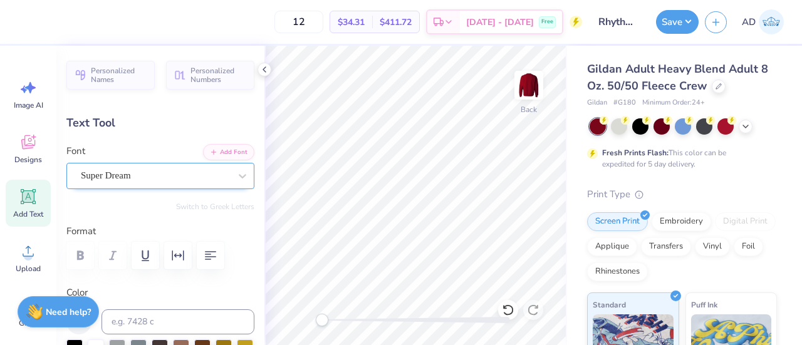
click at [204, 180] on div "Super Dream" at bounding box center [156, 175] width 152 height 19
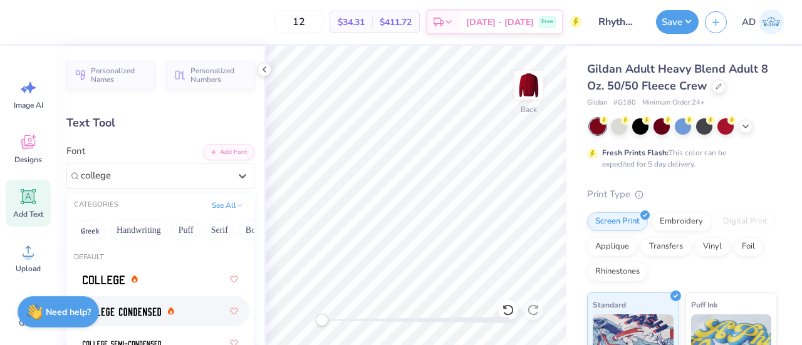
click at [130, 306] on span at bounding box center [122, 311] width 78 height 13
type input "college"
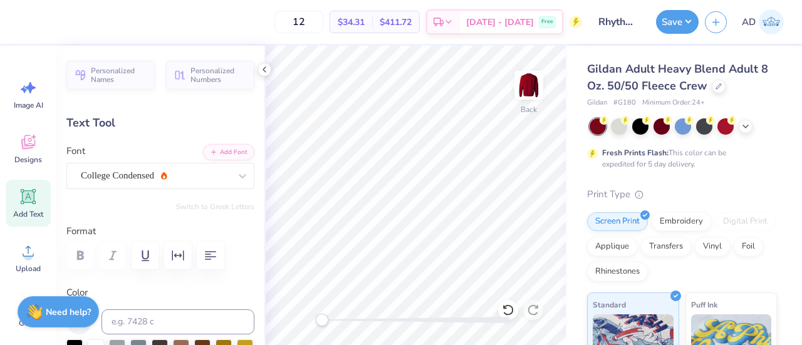
scroll to position [10, 1]
type textarea "RM"
type input "2.50"
type input "1.66"
type input "11.04"
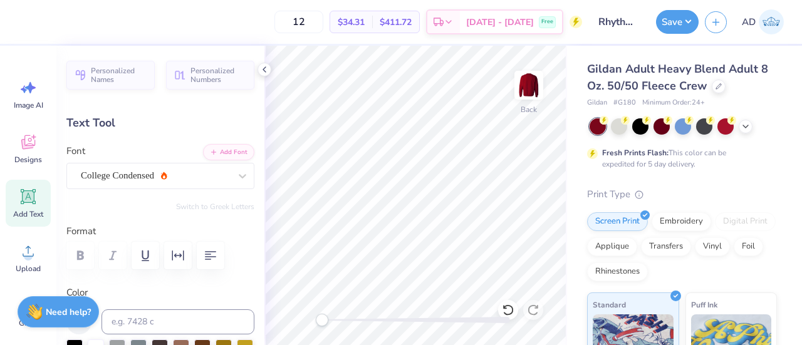
type input "6.19"
type input "4.13"
type input "8.58"
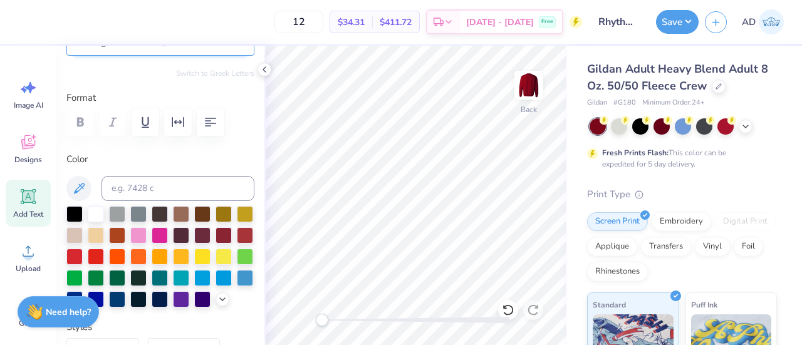
scroll to position [150, 0]
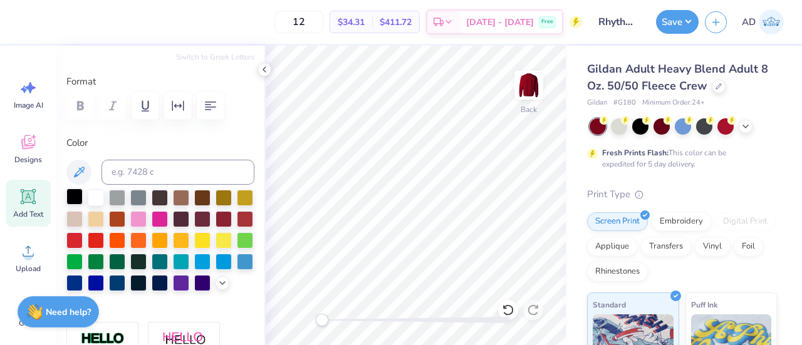
click at [76, 194] on div at bounding box center [74, 197] width 16 height 16
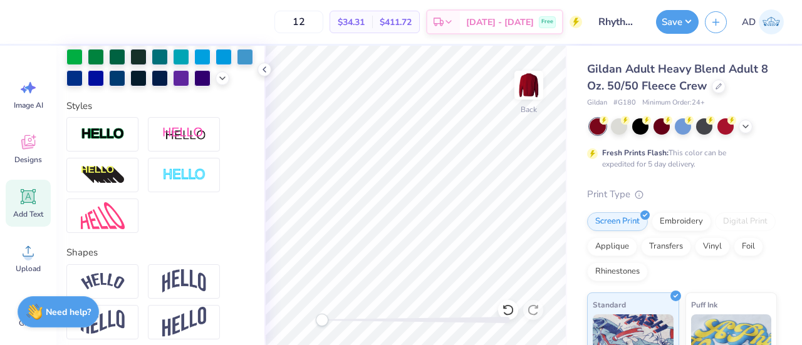
scroll to position [365, 0]
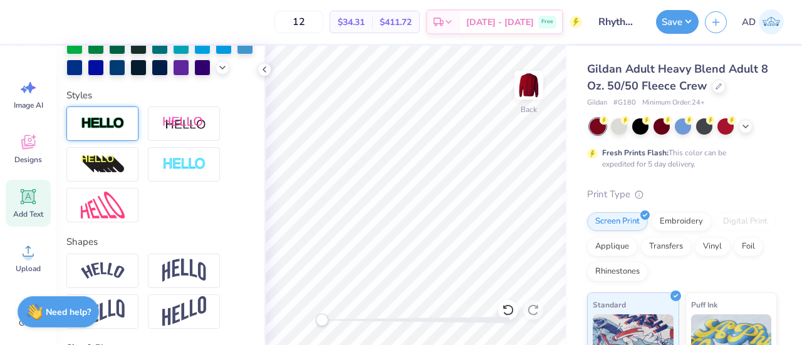
click at [96, 133] on div at bounding box center [102, 124] width 72 height 34
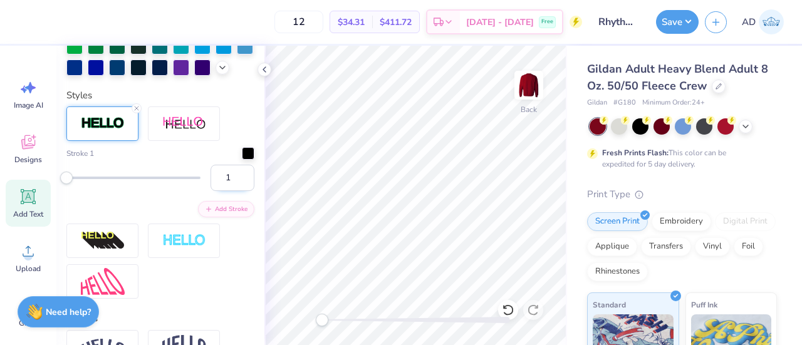
click at [222, 191] on input "1" at bounding box center [233, 178] width 44 height 26
type input "2"
click at [237, 191] on input "2" at bounding box center [233, 178] width 44 height 26
click at [242, 159] on div at bounding box center [248, 152] width 13 height 13
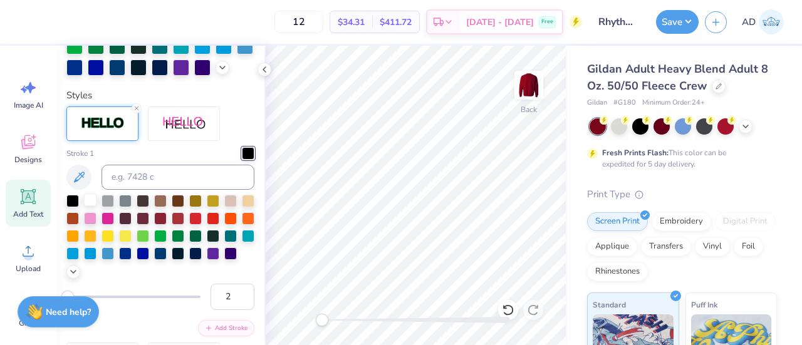
click at [91, 206] on div at bounding box center [90, 200] width 13 height 13
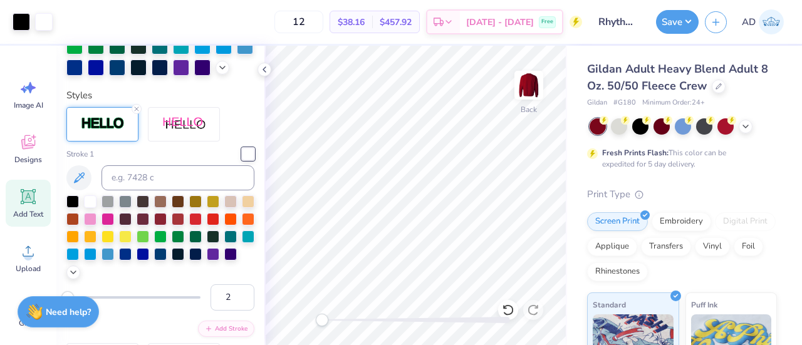
scroll to position [0, 0]
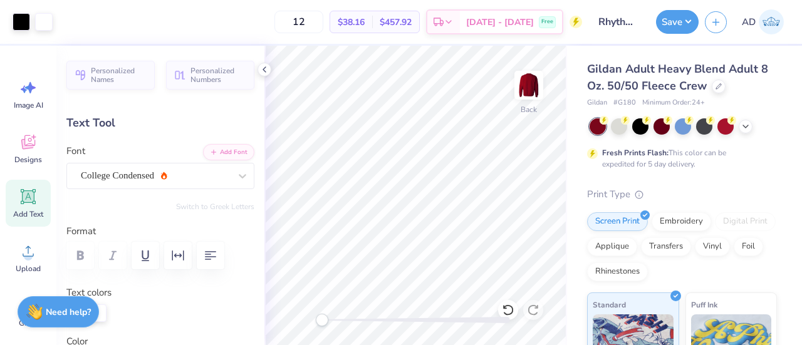
click at [31, 197] on icon at bounding box center [29, 197] width 12 height 12
type input "5.89"
type input "1.71"
type input "11.02"
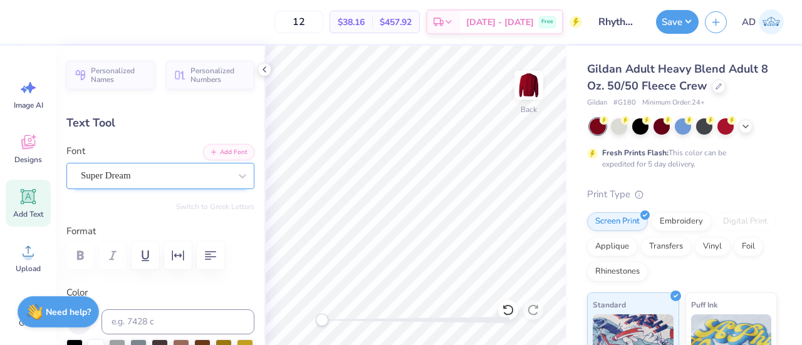
click at [214, 175] on div "Super Dream" at bounding box center [156, 175] width 152 height 19
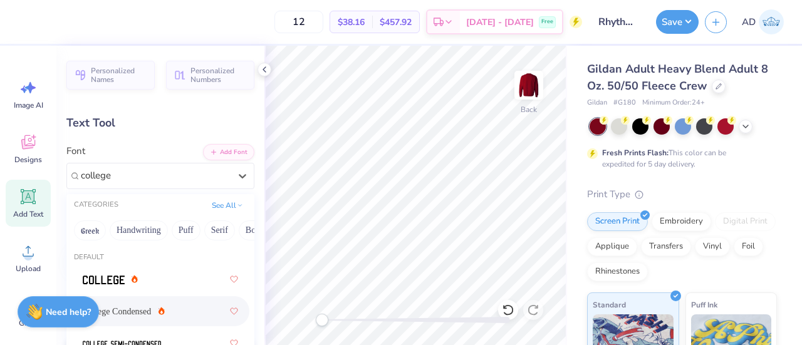
click at [116, 303] on div "College Condensed" at bounding box center [160, 311] width 155 height 23
type input "college"
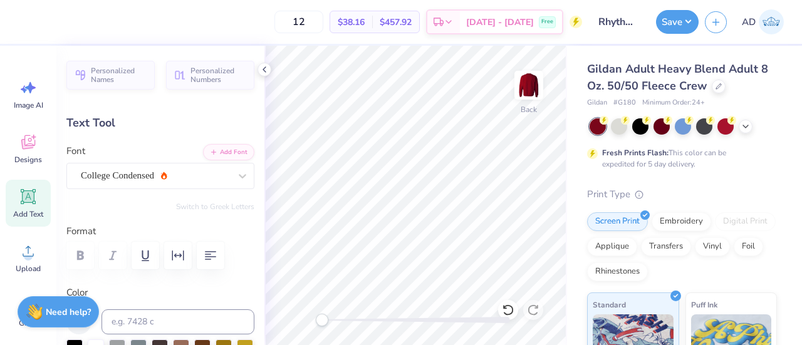
scroll to position [10, 3]
type textarea "EST. 1993"
type input "7.97"
type input "1.66"
type input "11.04"
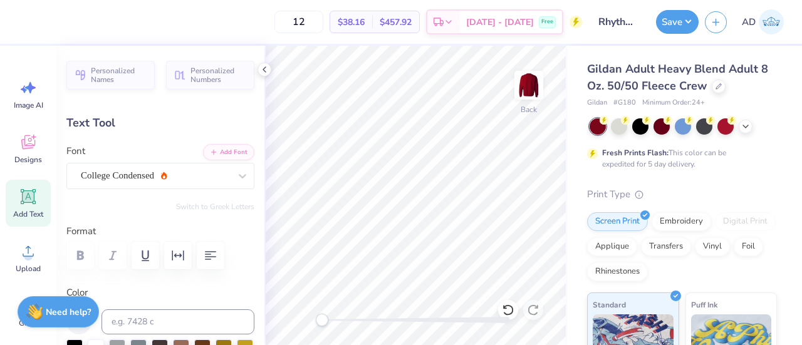
type input "4.11"
type input "0.86"
click at [352, 152] on div "Hold “Alt” to see the space between elements." at bounding box center [412, 143] width 125 height 29
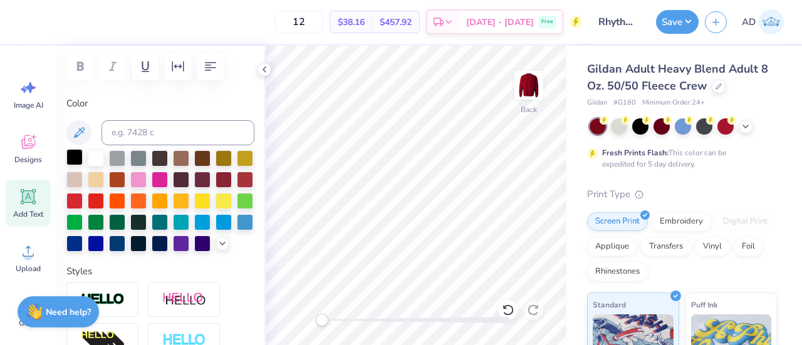
click at [69, 152] on div at bounding box center [74, 157] width 16 height 16
click at [672, 17] on button "Save" at bounding box center [677, 20] width 43 height 24
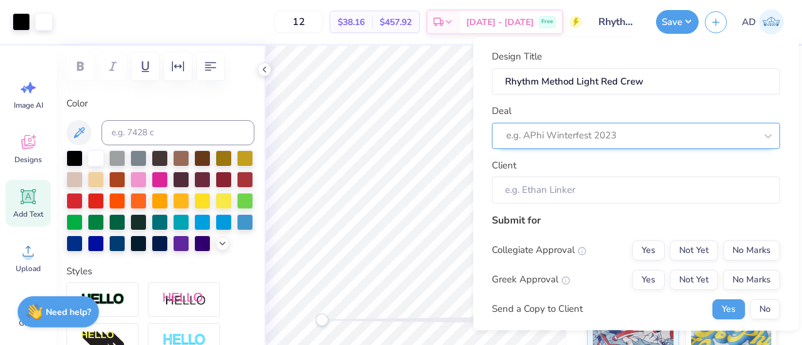
click at [590, 132] on div at bounding box center [630, 136] width 249 height 17
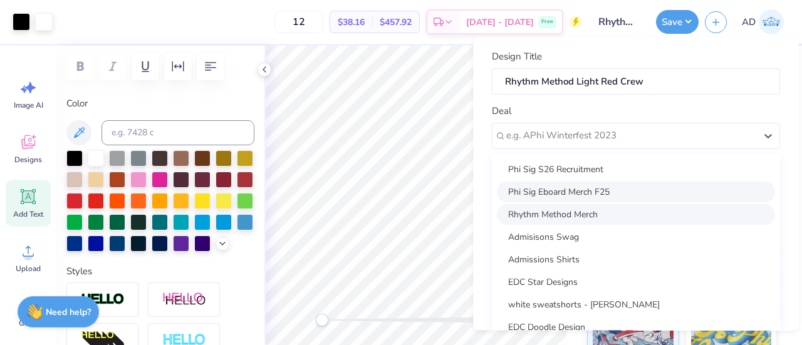
click at [550, 210] on div "Rhythm Method Merch" at bounding box center [636, 214] width 278 height 21
type input "Katrina Huynh"
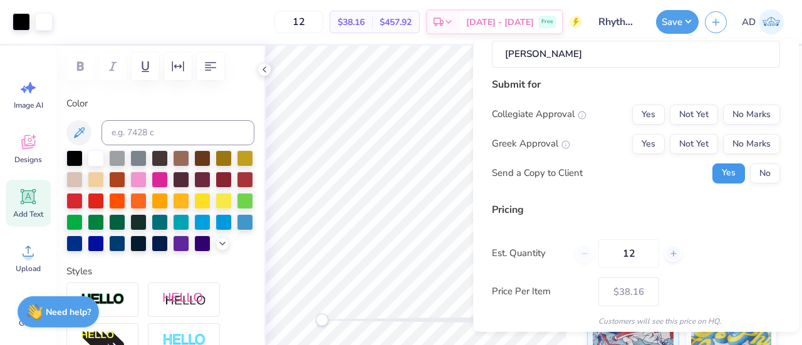
scroll to position [139, 0]
click at [739, 113] on button "No Marks" at bounding box center [751, 113] width 57 height 20
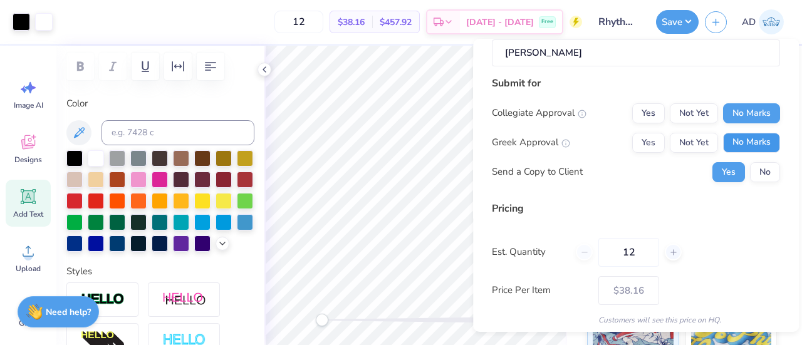
click at [746, 141] on button "No Marks" at bounding box center [751, 143] width 57 height 20
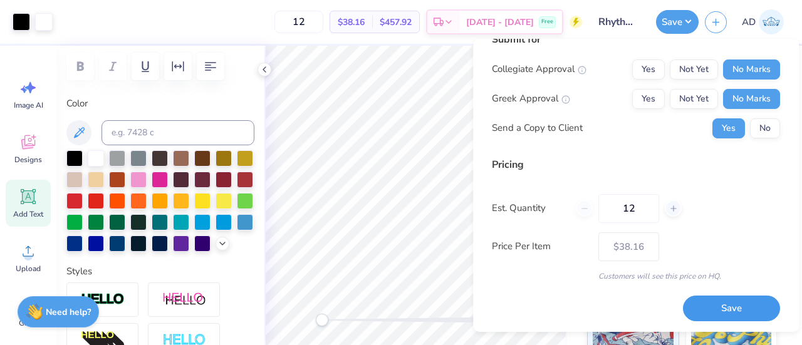
click at [721, 306] on button "Save" at bounding box center [731, 309] width 97 height 26
type input "$38.16"
click at [638, 205] on input "12" at bounding box center [628, 208] width 61 height 29
type input "1"
type input "99"
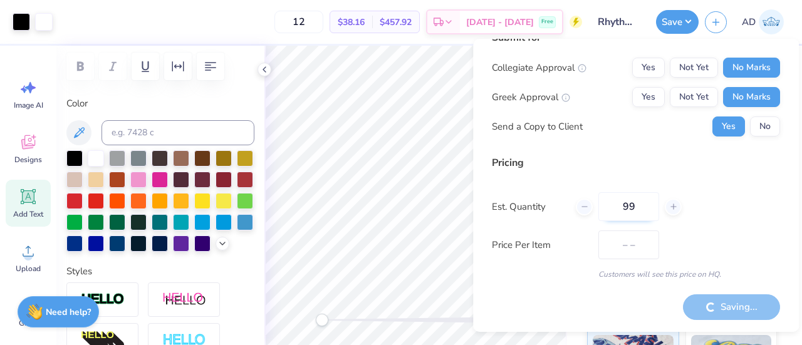
scroll to position [20, 0]
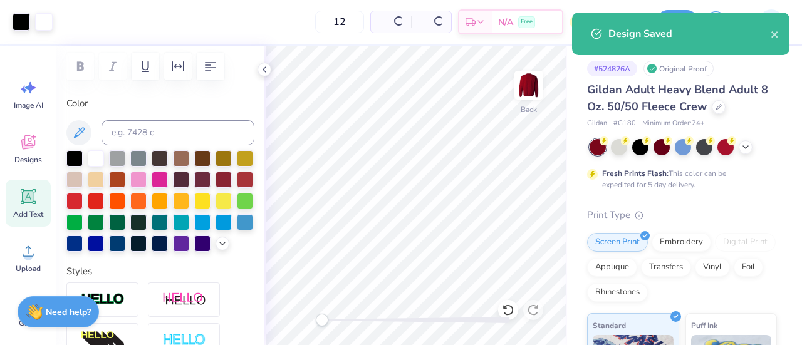
type input "$38.16"
type input "99"
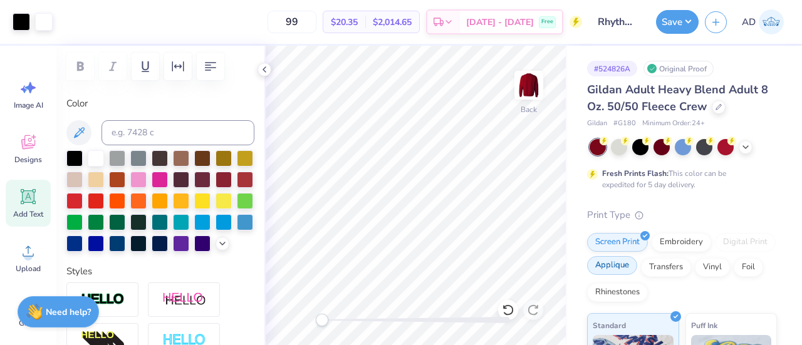
click at [637, 272] on div "Applique" at bounding box center [612, 265] width 50 height 19
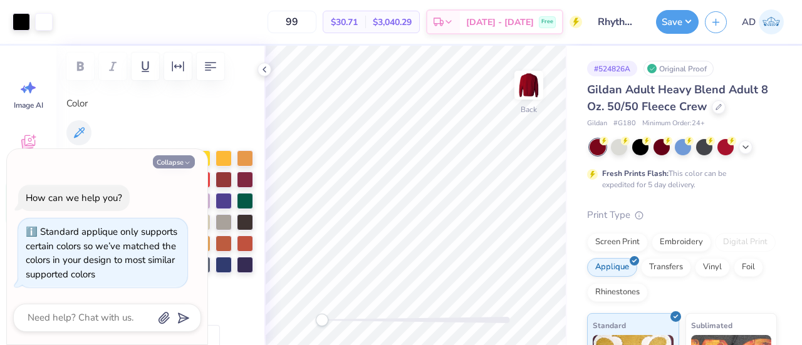
click at [189, 160] on icon "button" at bounding box center [188, 163] width 8 height 8
type textarea "x"
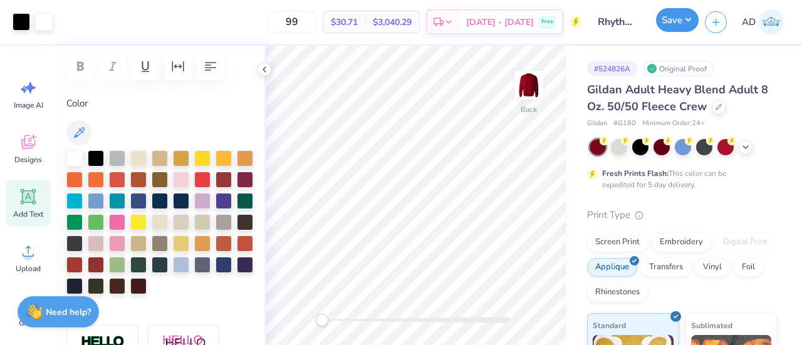
click at [673, 18] on button "Save" at bounding box center [677, 20] width 43 height 24
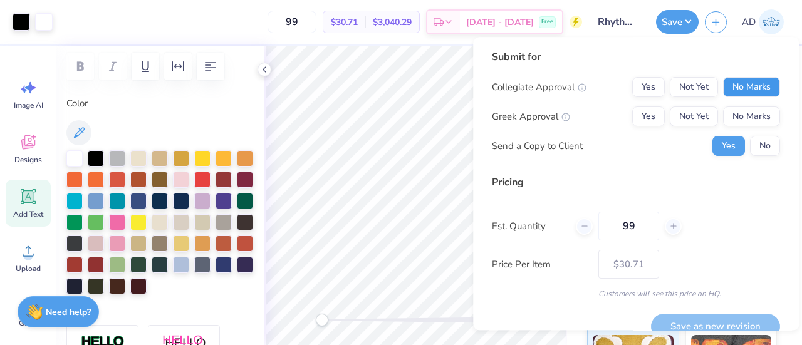
click at [738, 86] on button "No Marks" at bounding box center [751, 87] width 57 height 20
click at [742, 113] on button "No Marks" at bounding box center [751, 117] width 57 height 20
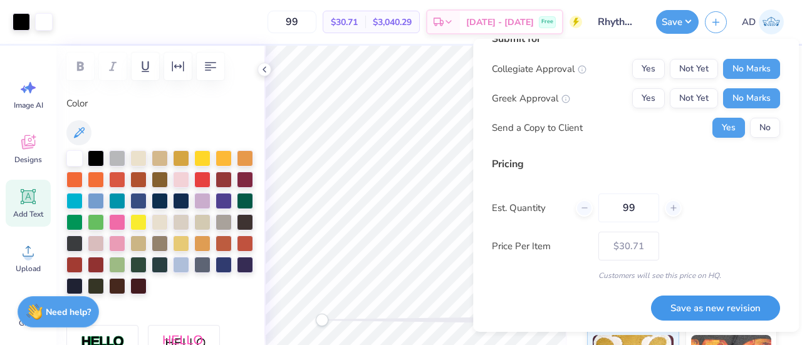
click at [697, 306] on button "Save as new revision" at bounding box center [715, 309] width 129 height 26
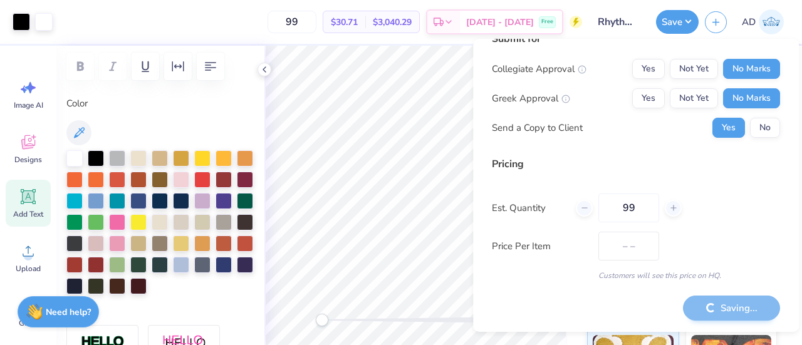
type input "$30.71"
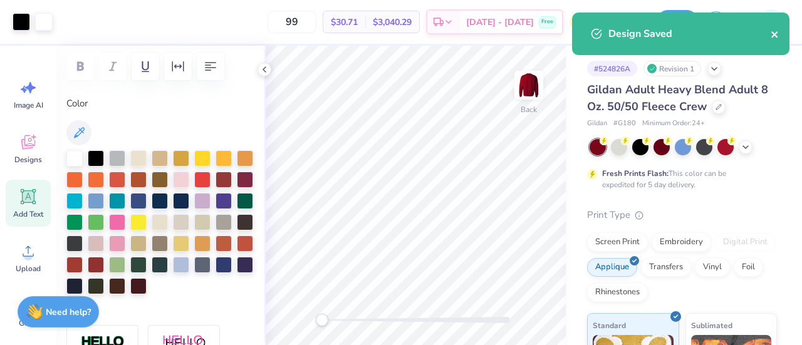
click at [773, 32] on icon "close" at bounding box center [775, 34] width 9 height 10
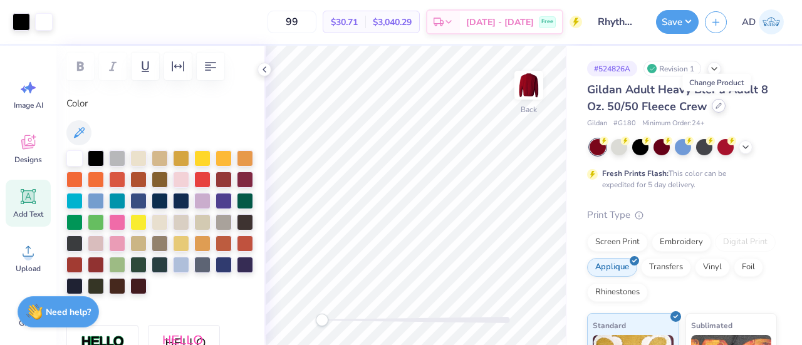
click at [716, 107] on icon at bounding box center [718, 105] width 5 height 5
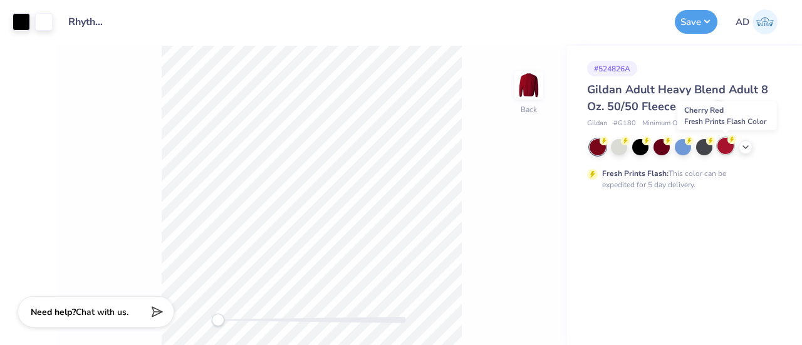
click at [728, 144] on div at bounding box center [725, 146] width 16 height 16
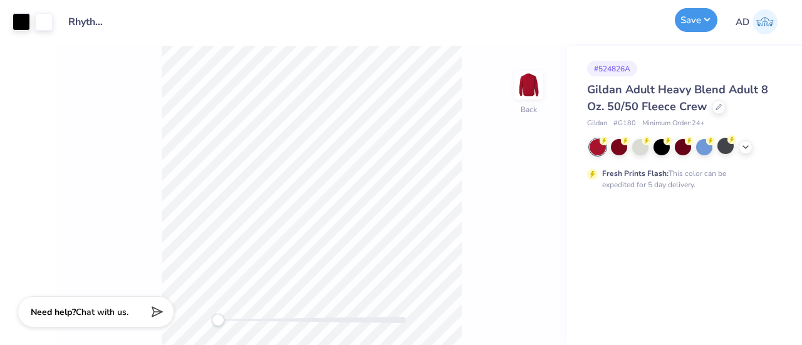
click at [696, 16] on button "Save" at bounding box center [696, 20] width 43 height 24
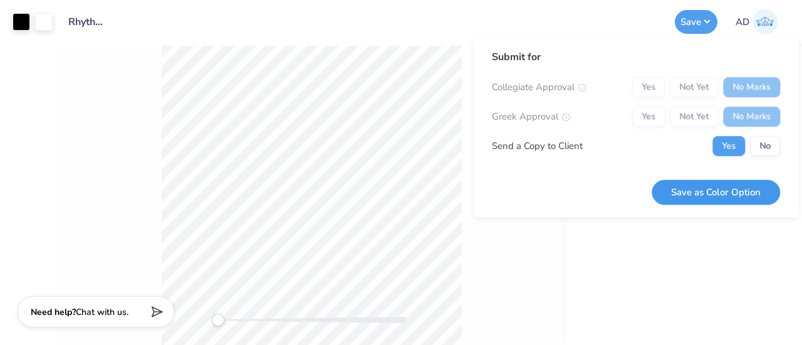
click at [706, 187] on button "Save as Color Option" at bounding box center [716, 193] width 128 height 26
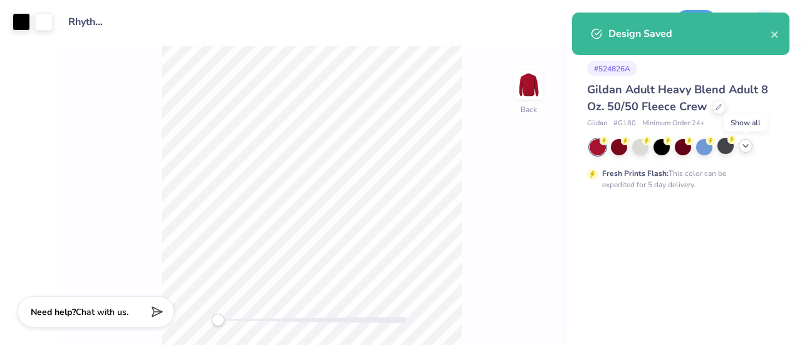
click at [746, 147] on icon at bounding box center [746, 146] width 10 height 10
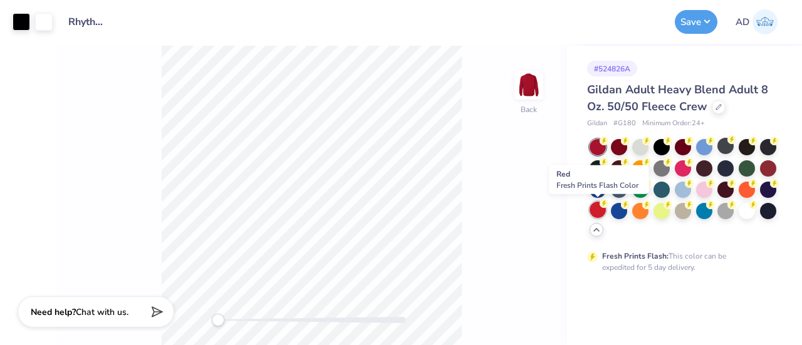
click at [598, 207] on div at bounding box center [598, 210] width 16 height 16
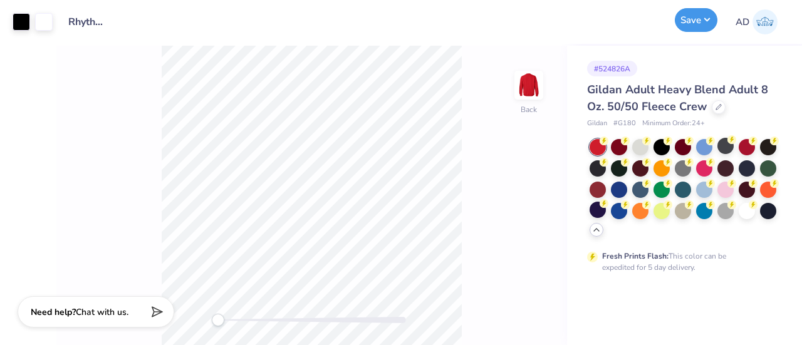
click at [693, 23] on button "Save" at bounding box center [696, 20] width 43 height 24
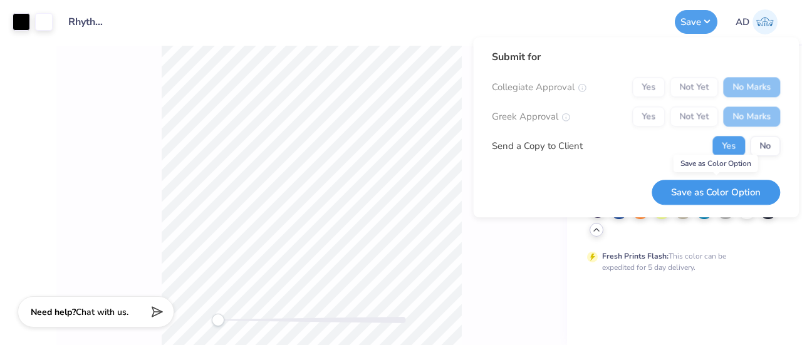
click at [697, 190] on button "Save as Color Option" at bounding box center [716, 193] width 128 height 26
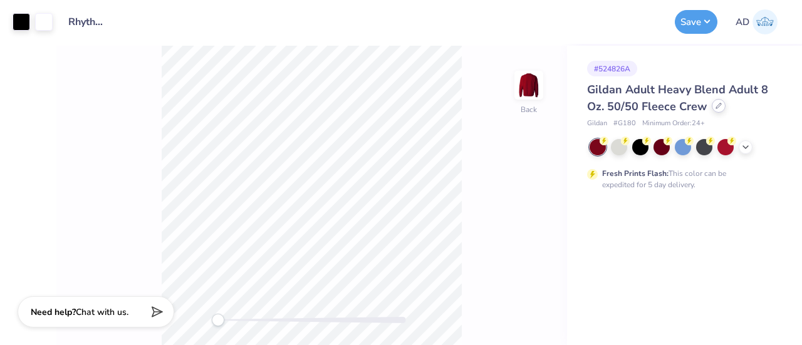
click at [716, 110] on div at bounding box center [719, 106] width 14 height 14
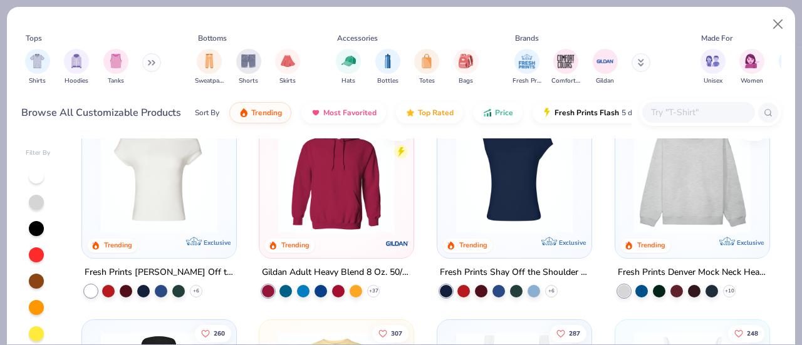
scroll to position [38, 0]
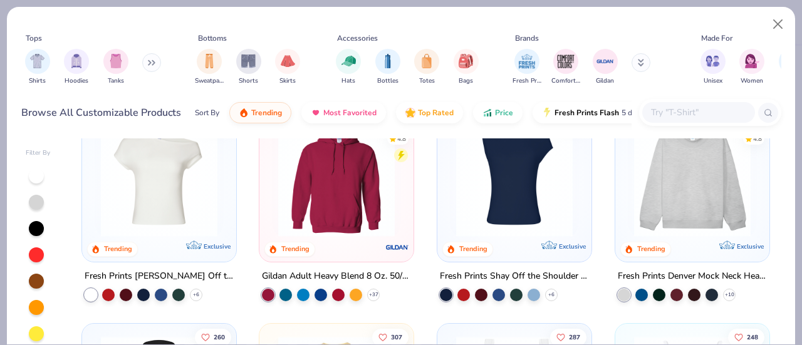
click at [155, 62] on icon at bounding box center [152, 63] width 8 height 6
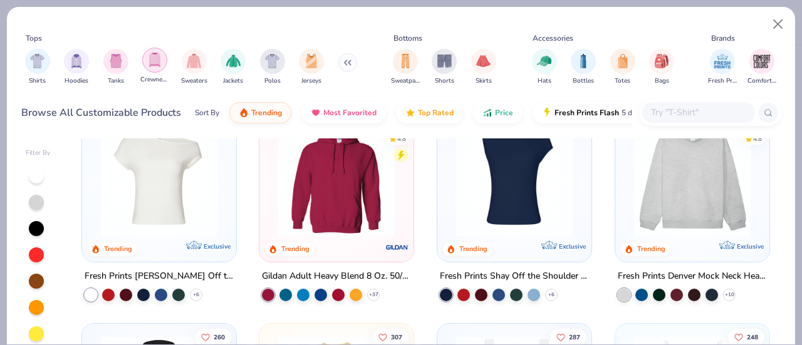
click at [159, 61] on img "filter for Crewnecks" at bounding box center [155, 60] width 14 height 14
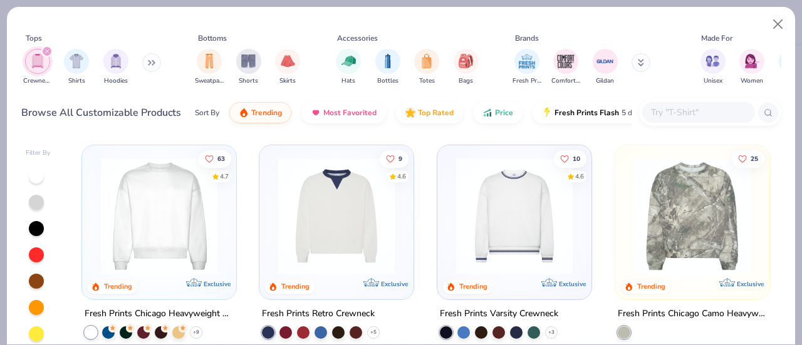
click at [48, 51] on icon "filter for Crewnecks" at bounding box center [46, 51] width 5 height 5
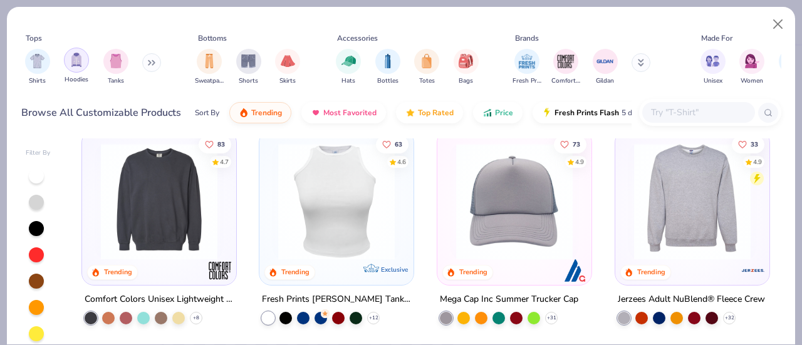
scroll to position [2401, 0]
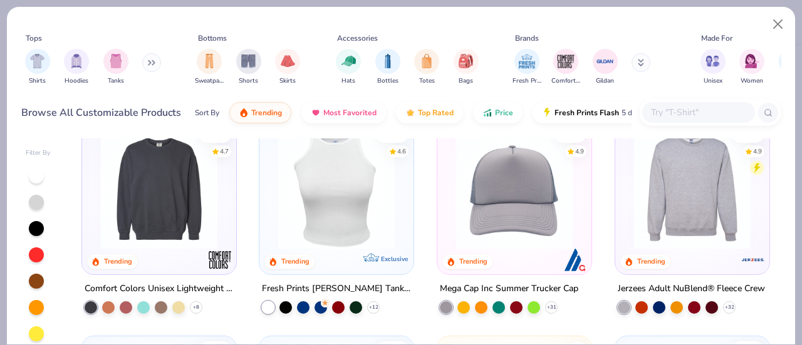
click at [173, 206] on img at bounding box center [159, 191] width 129 height 117
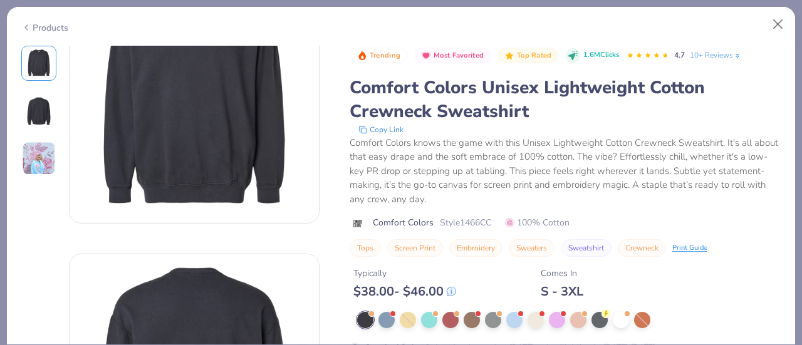
scroll to position [76, 0]
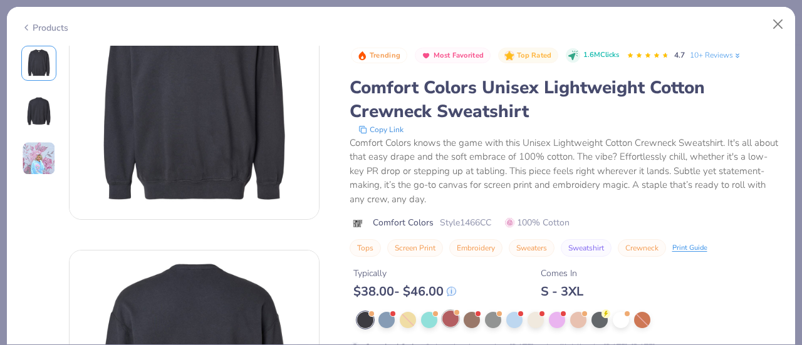
click at [450, 318] on div at bounding box center [450, 319] width 16 height 16
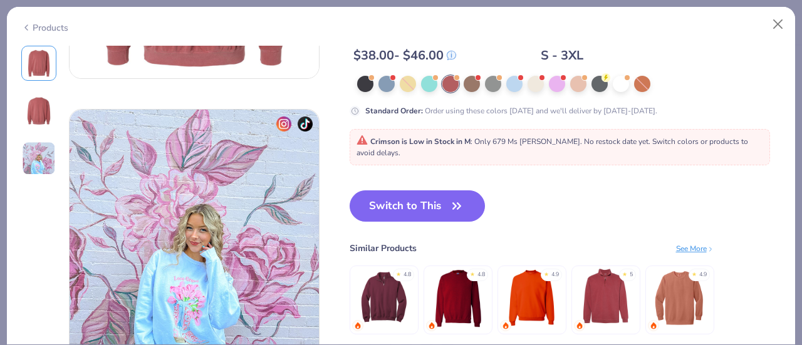
scroll to position [498, 0]
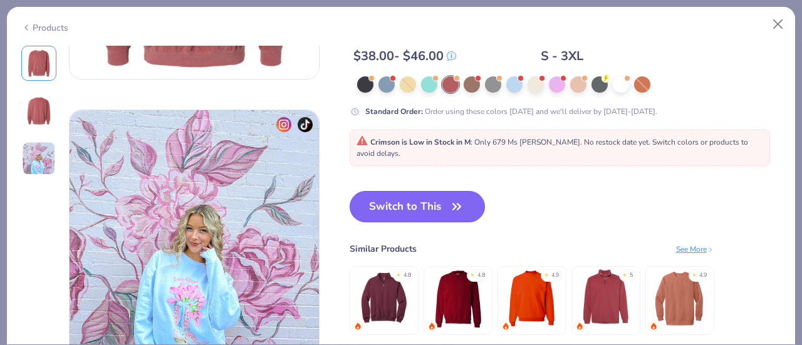
click at [439, 201] on button "Switch to This" at bounding box center [418, 206] width 136 height 31
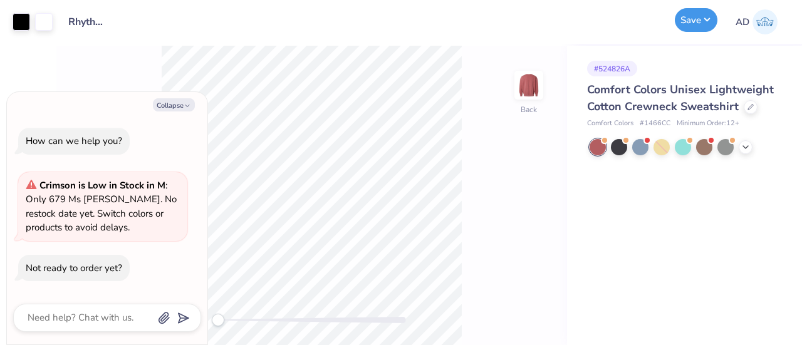
click at [692, 21] on button "Save" at bounding box center [696, 20] width 43 height 24
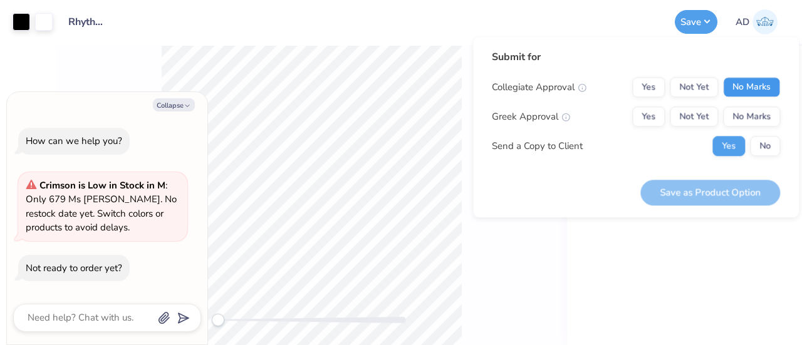
click at [760, 87] on button "No Marks" at bounding box center [751, 87] width 57 height 20
click at [762, 112] on button "No Marks" at bounding box center [751, 117] width 57 height 20
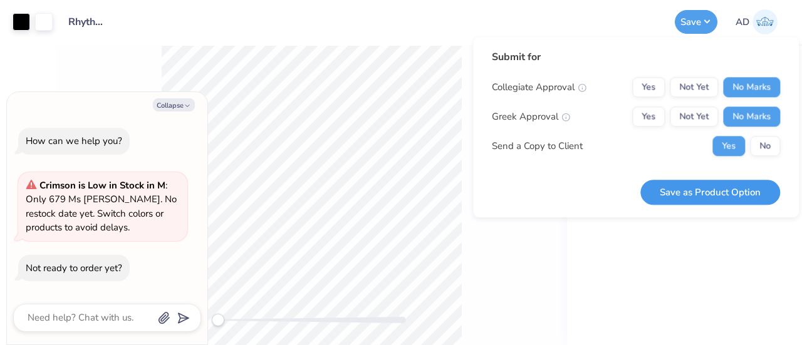
click at [712, 195] on button "Save as Product Option" at bounding box center [710, 193] width 140 height 26
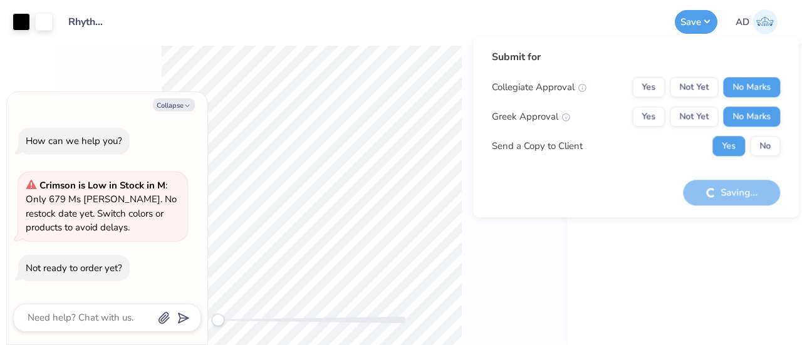
type textarea "x"
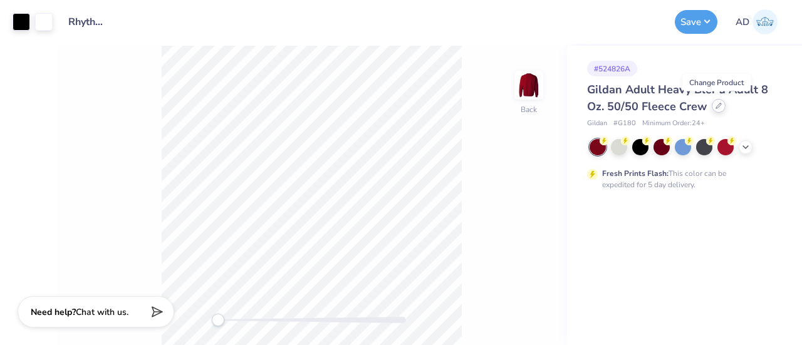
click at [719, 107] on icon at bounding box center [719, 106] width 6 height 6
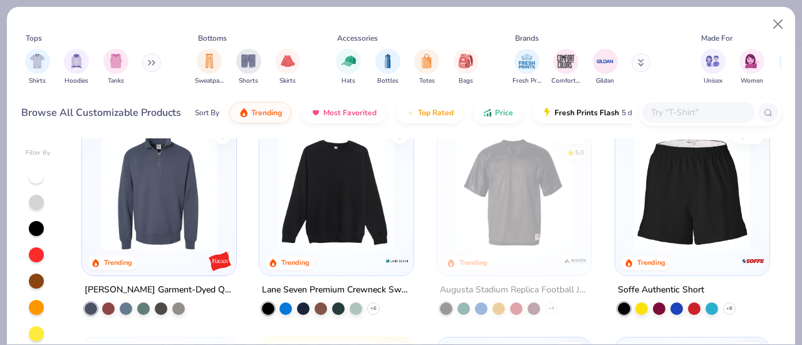
scroll to position [4559, 0]
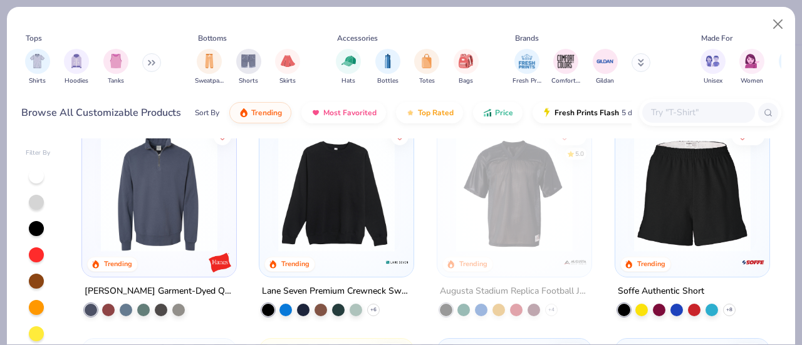
click at [356, 204] on img at bounding box center [336, 193] width 129 height 117
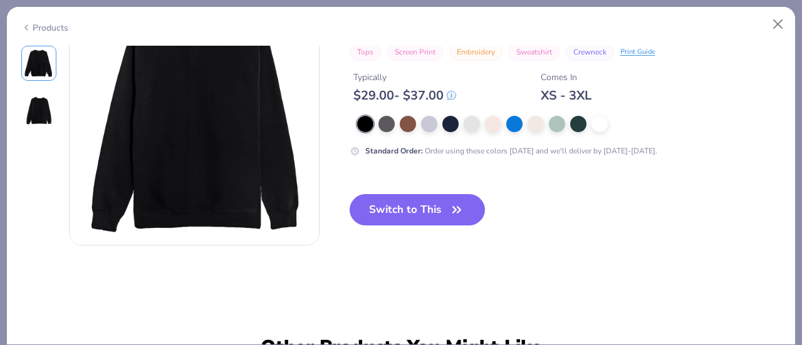
scroll to position [338, 0]
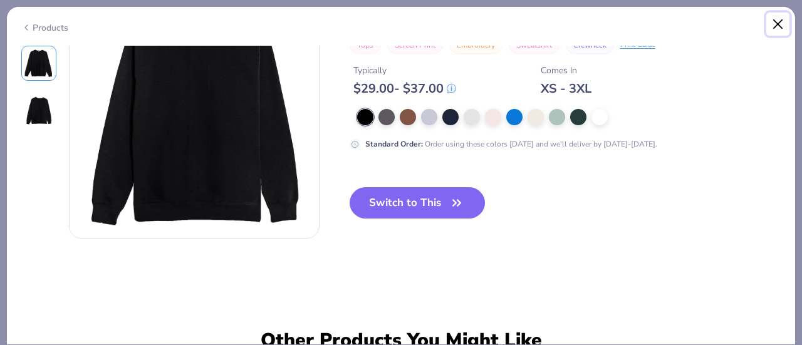
click at [777, 19] on button "Close" at bounding box center [778, 25] width 24 height 24
